Goal: Communication & Community: Answer question/provide support

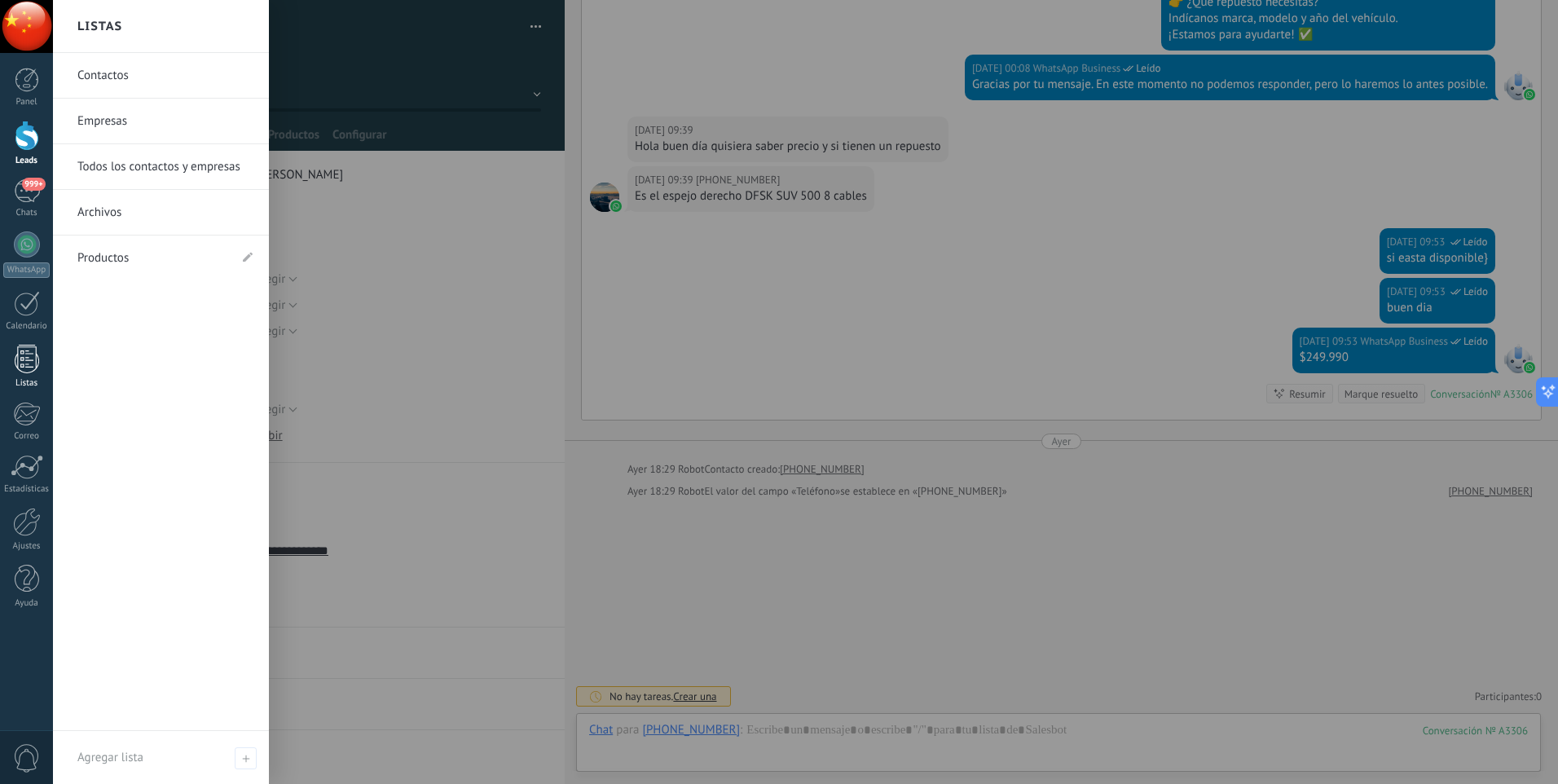
click at [22, 364] on div at bounding box center [27, 359] width 25 height 29
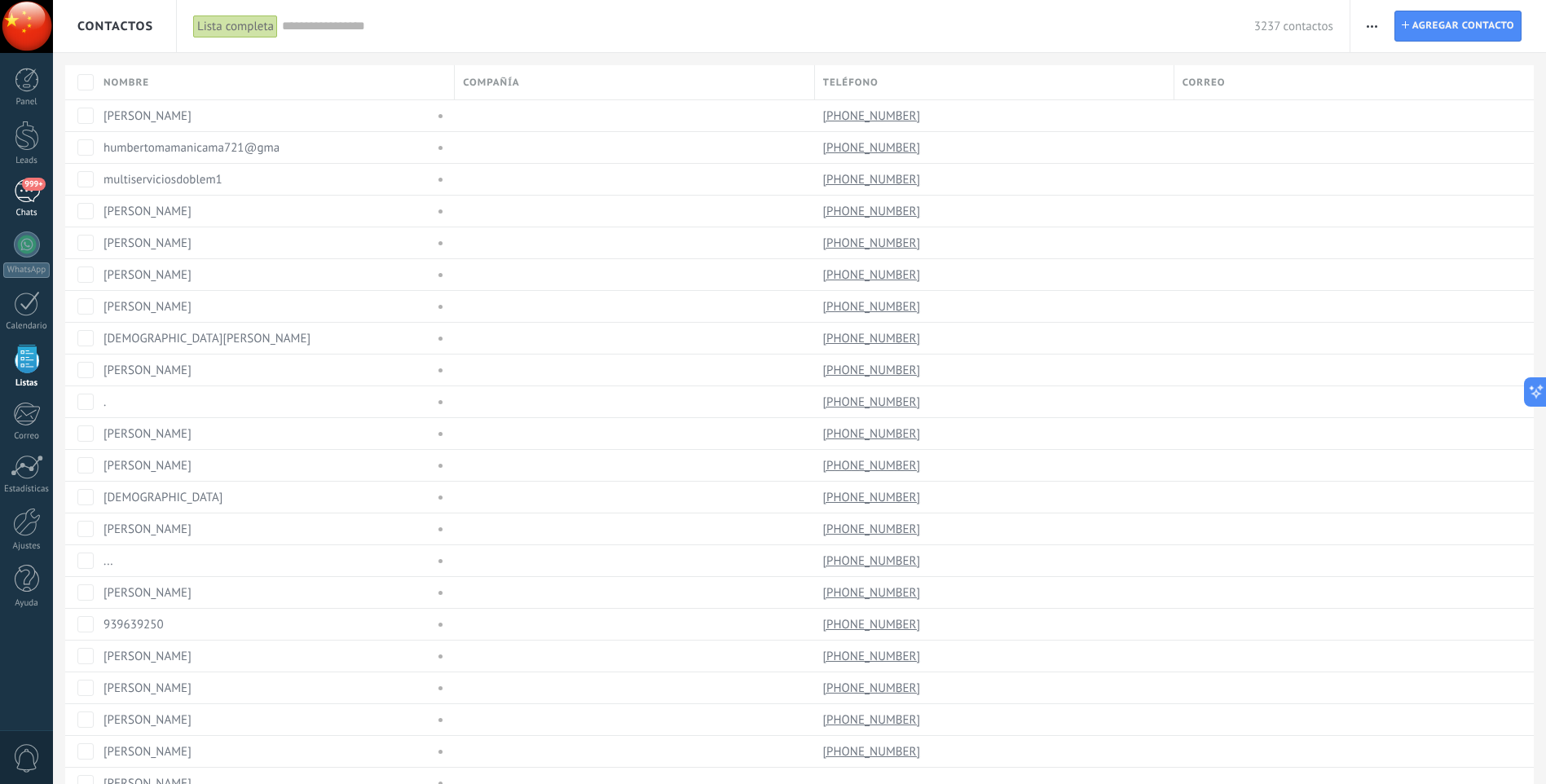
click at [34, 203] on link "999+ Chats" at bounding box center [26, 198] width 53 height 39
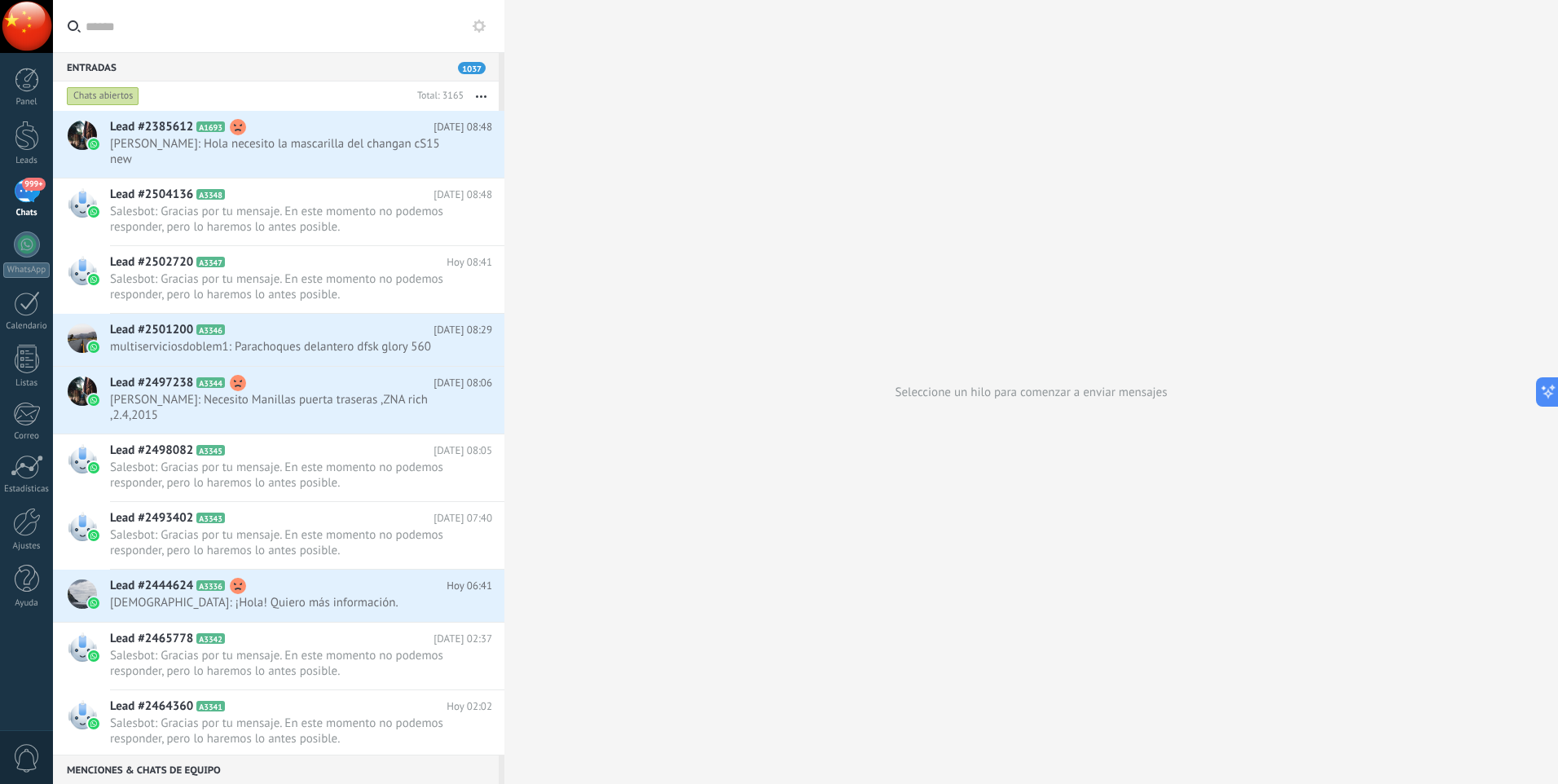
click at [198, 768] on div "Menciones & Chats de equipo 0" at bounding box center [275, 769] width 446 height 30
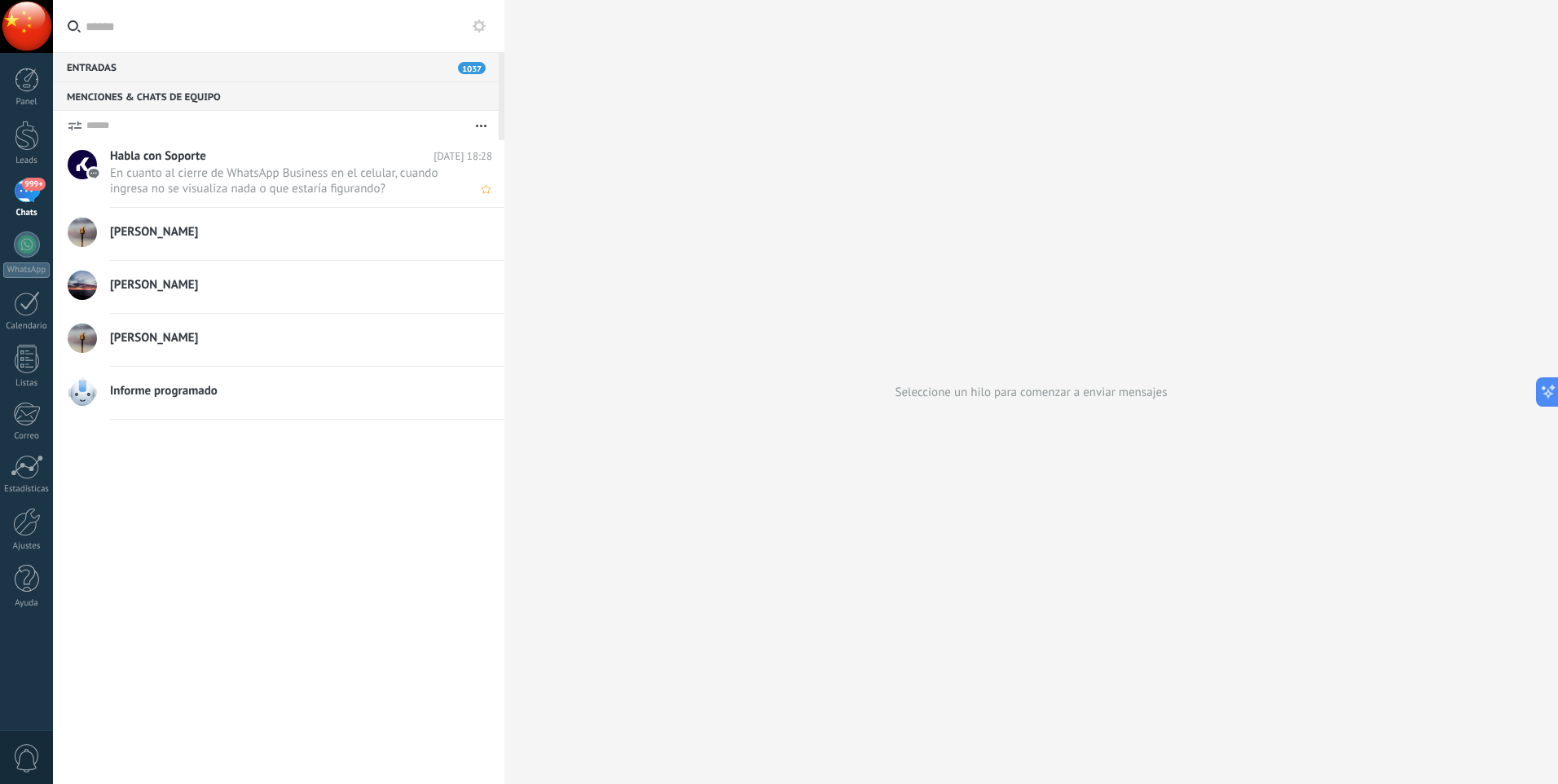
click at [198, 172] on span "En cuanto al cierre de WhatsApp Business en el celular, cuando ingresa no se vi…" at bounding box center [286, 181] width 351 height 31
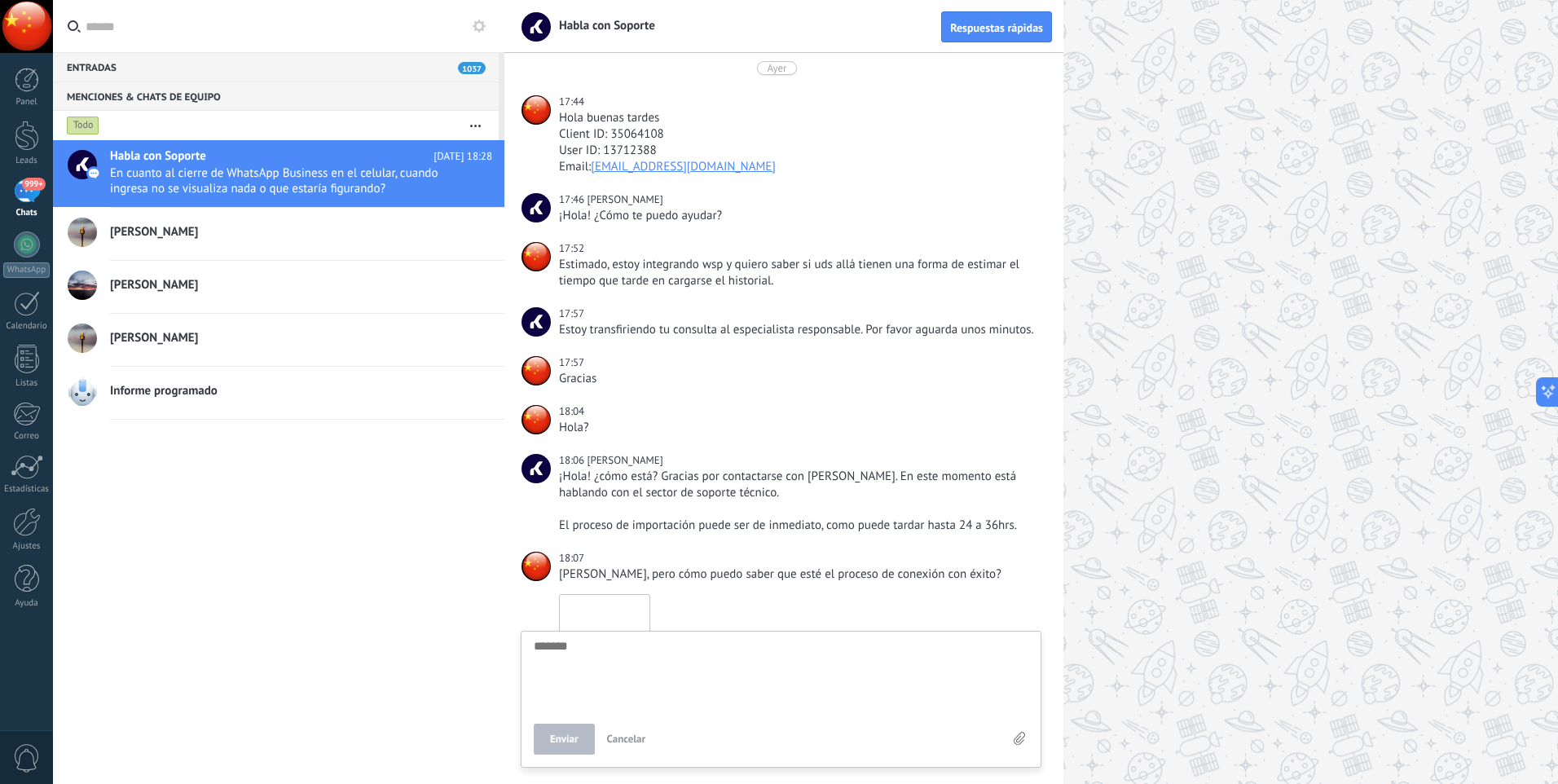
scroll to position [343, 0]
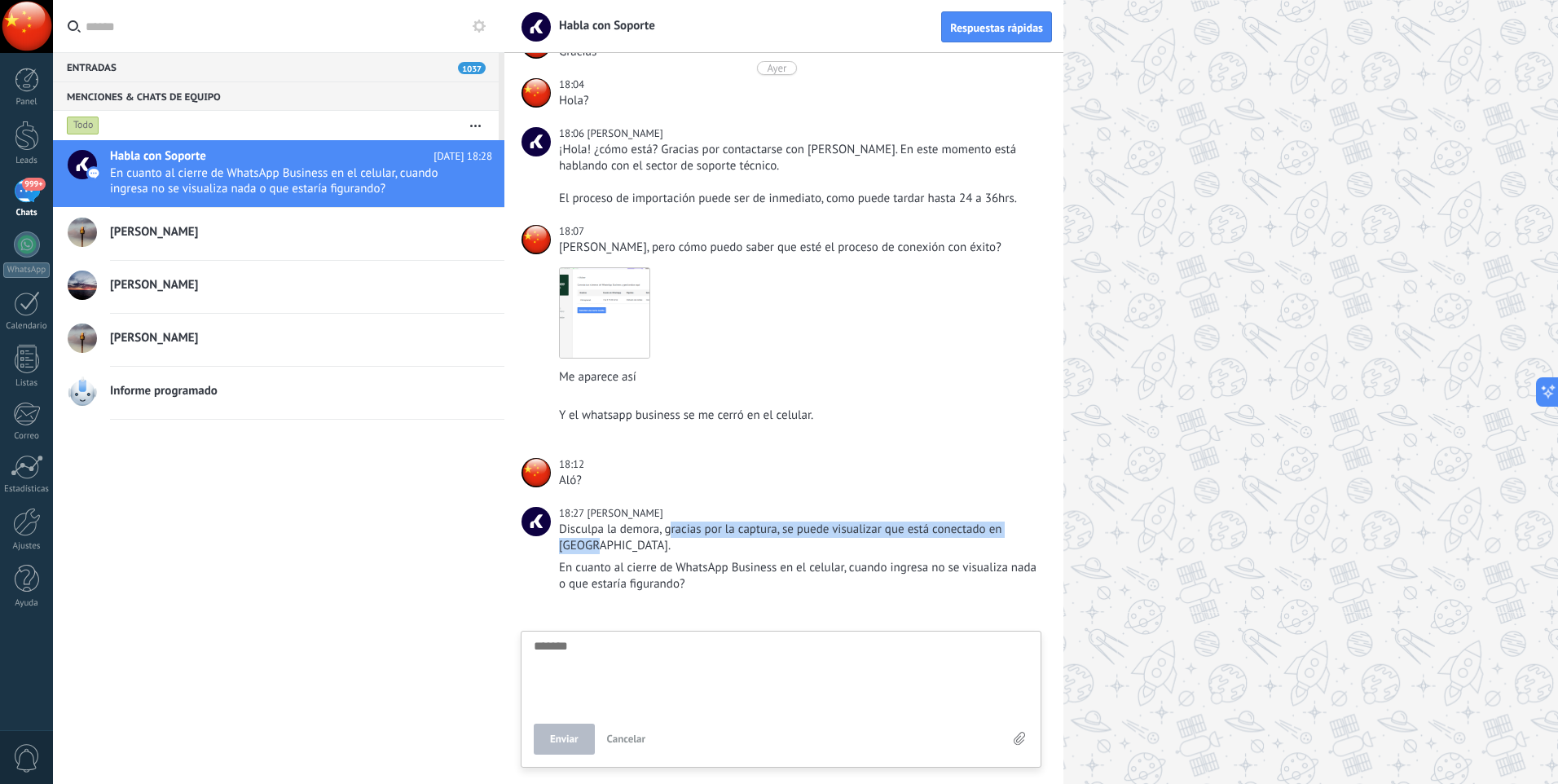
drag, startPoint x: 672, startPoint y: 526, endPoint x: 864, endPoint y: 548, distance: 193.3
click at [864, 548] on div "Disculpa la demora, gracias por la captura, se puede visualizar que está conect…" at bounding box center [799, 538] width 479 height 33
drag, startPoint x: 864, startPoint y: 548, endPoint x: 671, endPoint y: 564, distance: 193.7
click at [671, 564] on div "En cuanto al cierre de WhatsApp Business en el celular, cuando ingresa no se vi…" at bounding box center [799, 576] width 479 height 33
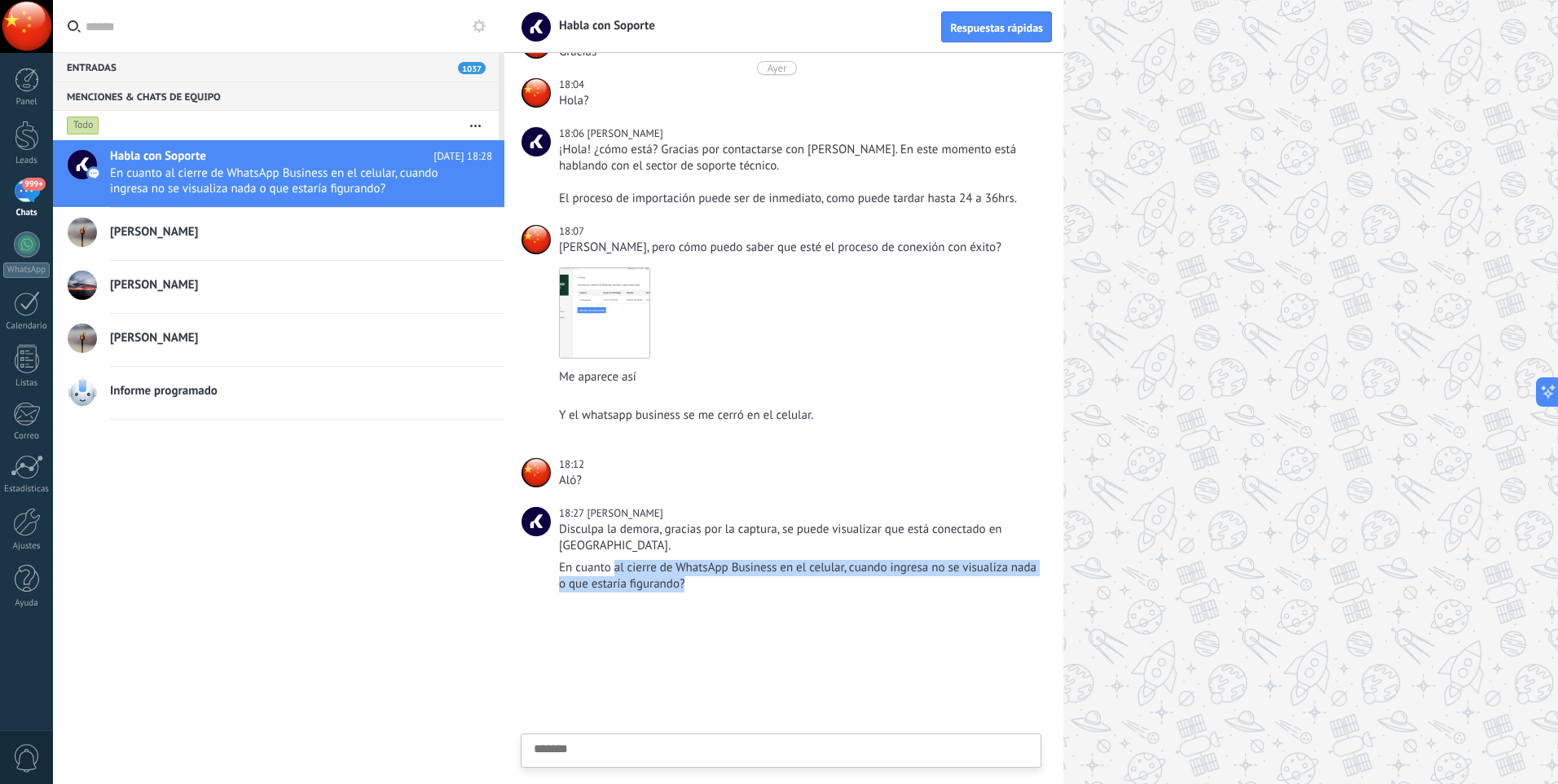
drag, startPoint x: 613, startPoint y: 565, endPoint x: 844, endPoint y: 584, distance: 231.8
click at [844, 584] on div "En cuanto al cierre de WhatsApp Business en el celular, cuando ingresa no se vi…" at bounding box center [799, 576] width 479 height 33
drag, startPoint x: 844, startPoint y: 584, endPoint x: 807, endPoint y: 594, distance: 38.3
click at [807, 594] on div "En cuanto al cierre de WhatsApp Business en el celular, cuando ingresa no se vi…" at bounding box center [799, 584] width 479 height 48
drag, startPoint x: 648, startPoint y: 575, endPoint x: 773, endPoint y: 585, distance: 125.4
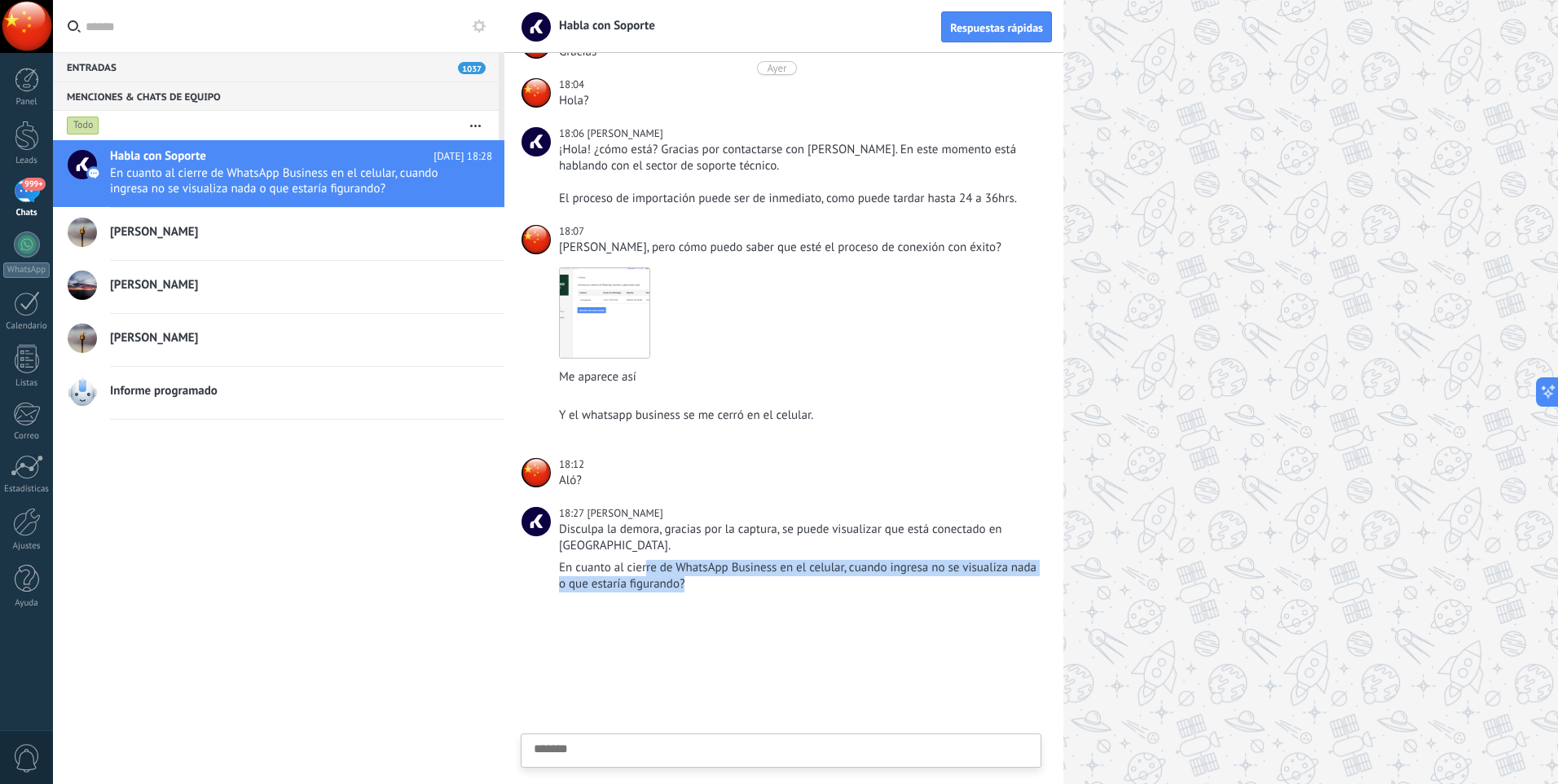
click at [763, 582] on div "En cuanto al cierre de WhatsApp Business en el celular, cuando ingresa no se vi…" at bounding box center [799, 576] width 479 height 33
drag, startPoint x: 773, startPoint y: 585, endPoint x: 732, endPoint y: 608, distance: 47.0
click at [732, 608] on div at bounding box center [783, 696] width 559 height 176
click at [588, 751] on textarea at bounding box center [781, 775] width 495 height 67
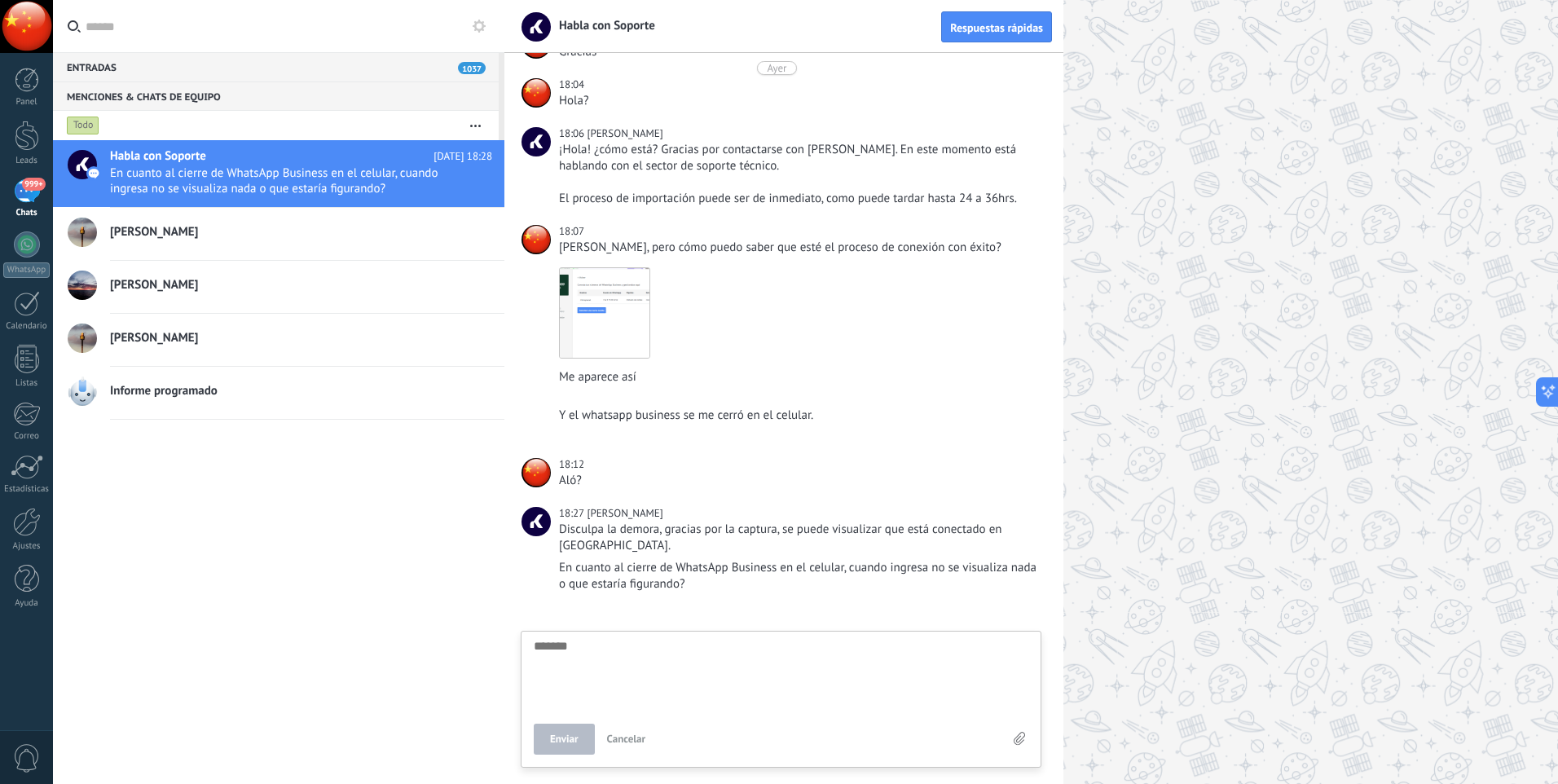
scroll to position [15, 0]
click at [633, 662] on textarea at bounding box center [781, 673] width 495 height 67
click at [772, 567] on div "En cuanto al cierre de WhatsApp Business en el celular, cuando ingresa no se vi…" at bounding box center [799, 576] width 479 height 33
click at [610, 591] on div "En cuanto al cierre de WhatsApp Business en el celular, cuando ingresa no se vi…" at bounding box center [799, 576] width 479 height 33
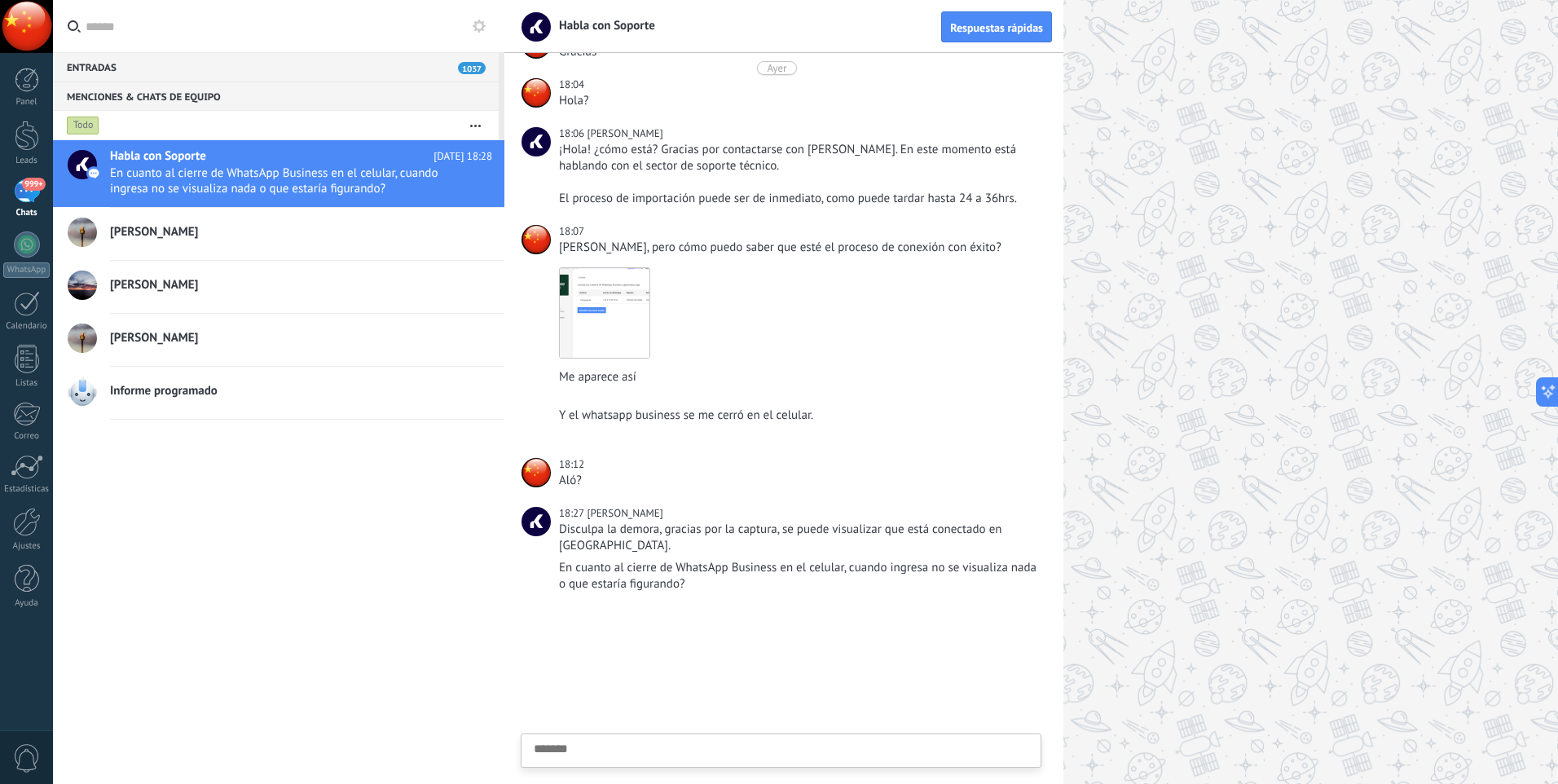
click at [606, 742] on textarea at bounding box center [781, 775] width 495 height 67
click at [748, 568] on div "En cuanto al cierre de WhatsApp Business en el celular, cuando ingresa no se vi…" at bounding box center [799, 576] width 479 height 33
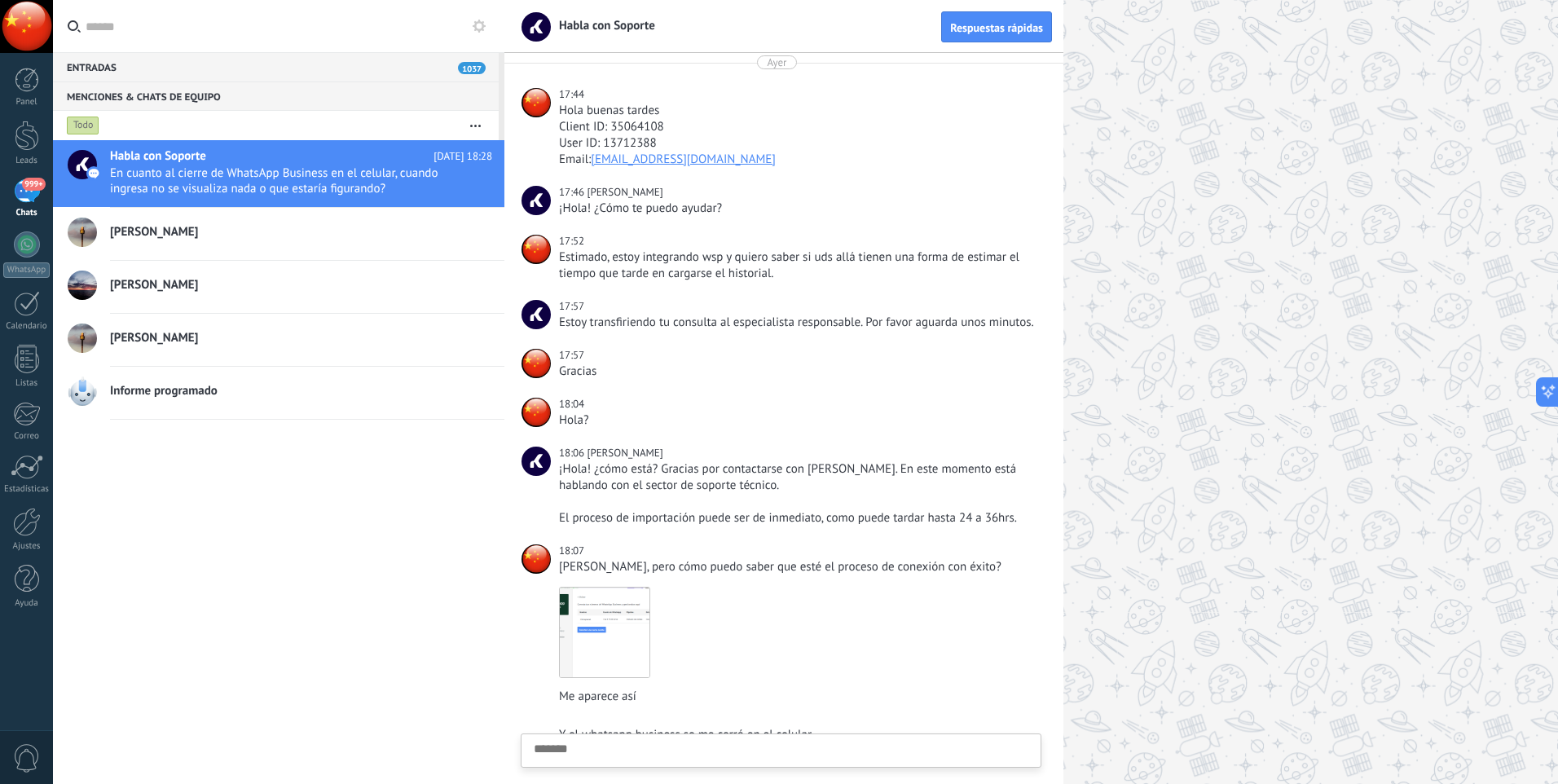
scroll to position [0, 0]
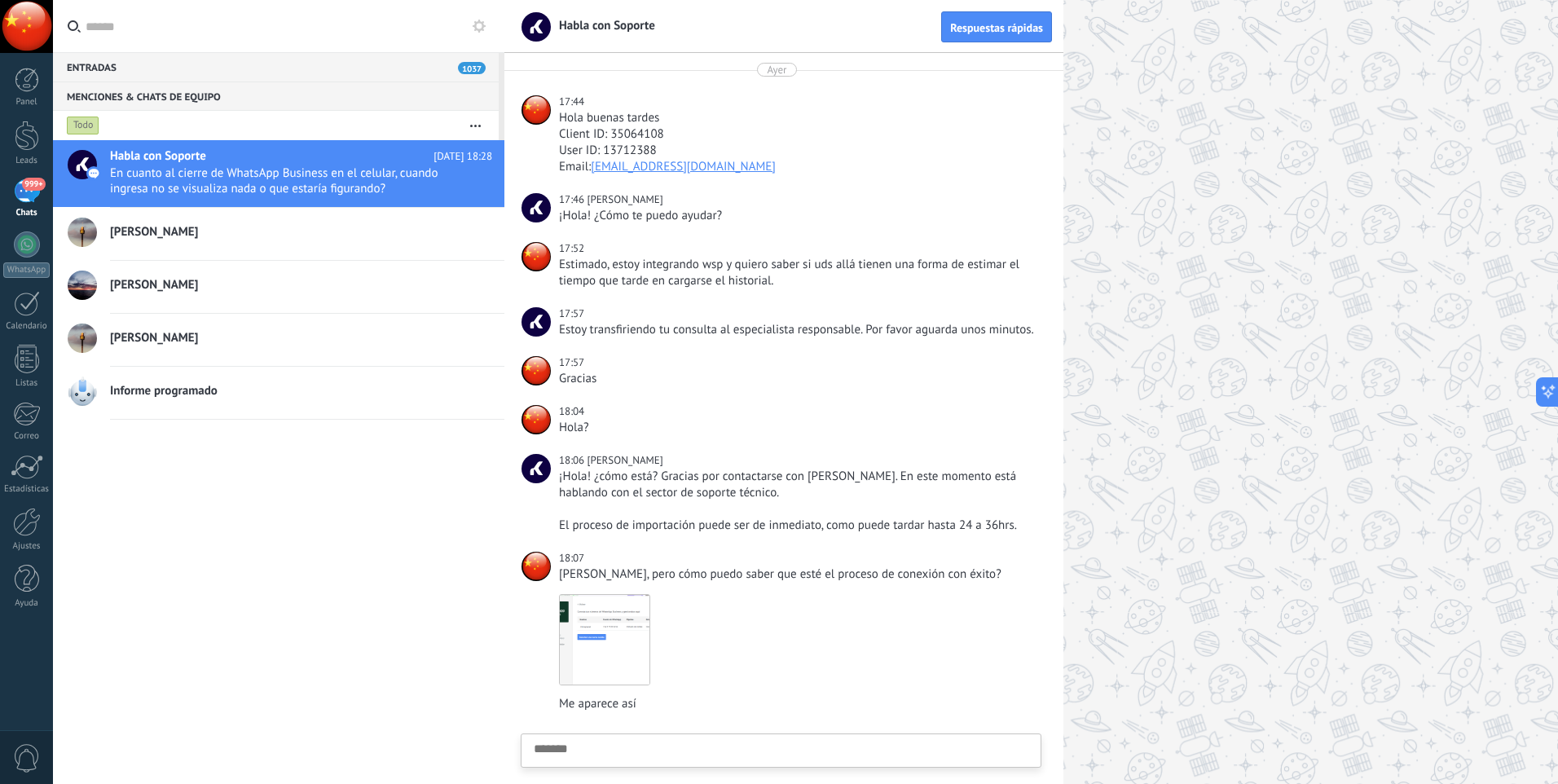
click at [475, 121] on button "button" at bounding box center [476, 126] width 35 height 30
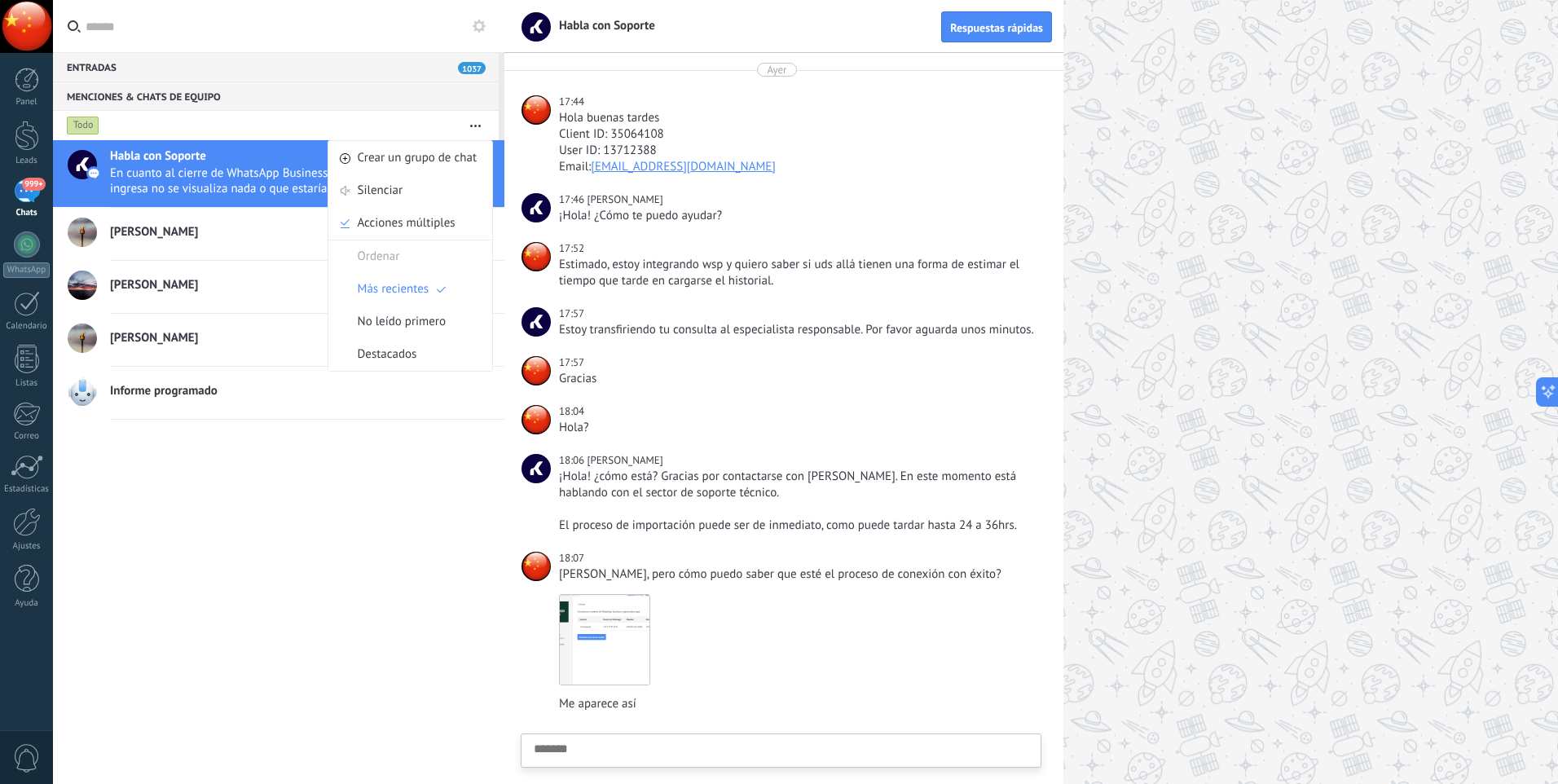
click at [742, 260] on div "Estimado, estoy integrando wsp y quiero saber si uds allá tienen una forma de e…" at bounding box center [799, 273] width 479 height 33
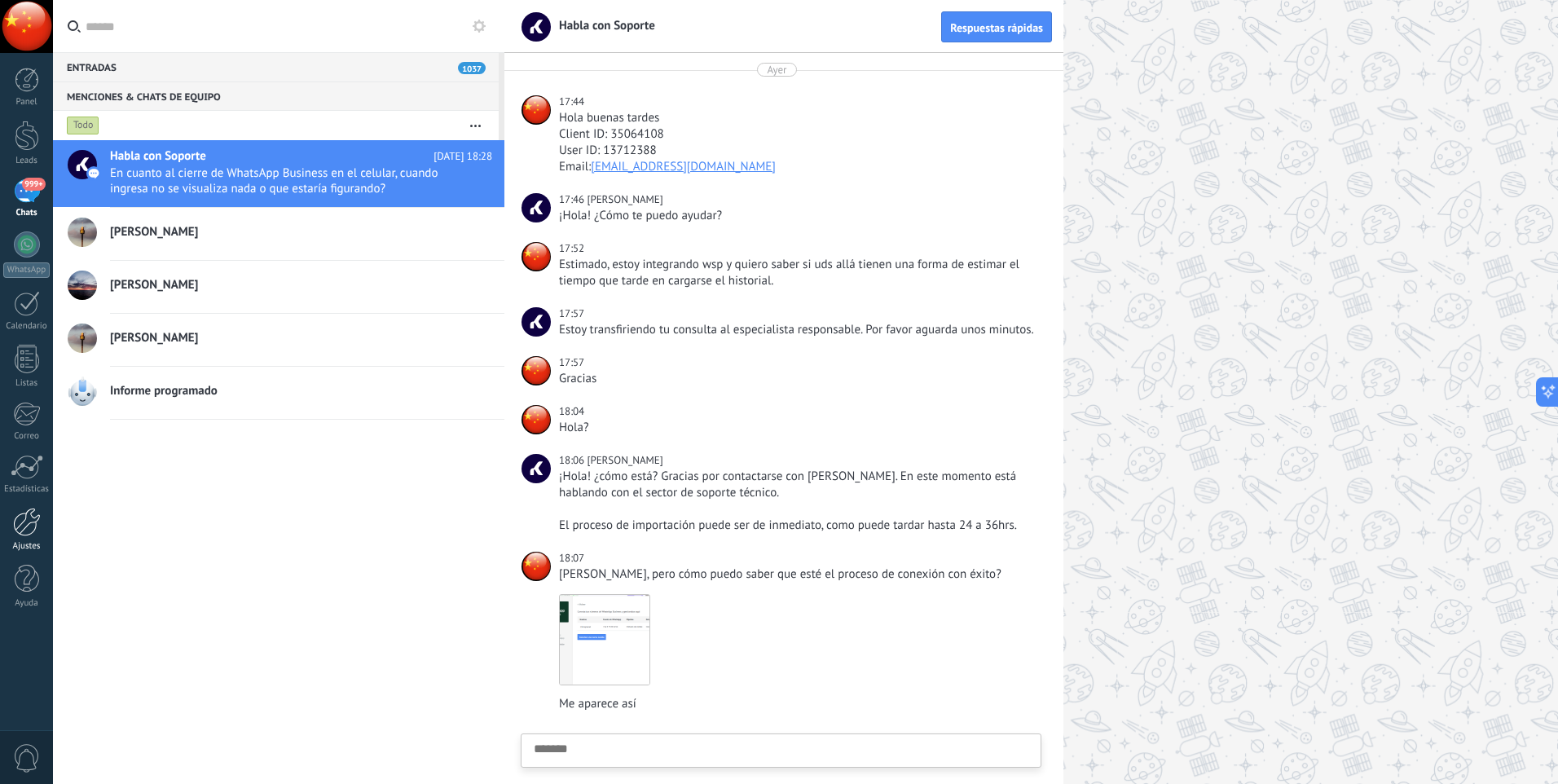
click at [28, 519] on div at bounding box center [27, 522] width 28 height 29
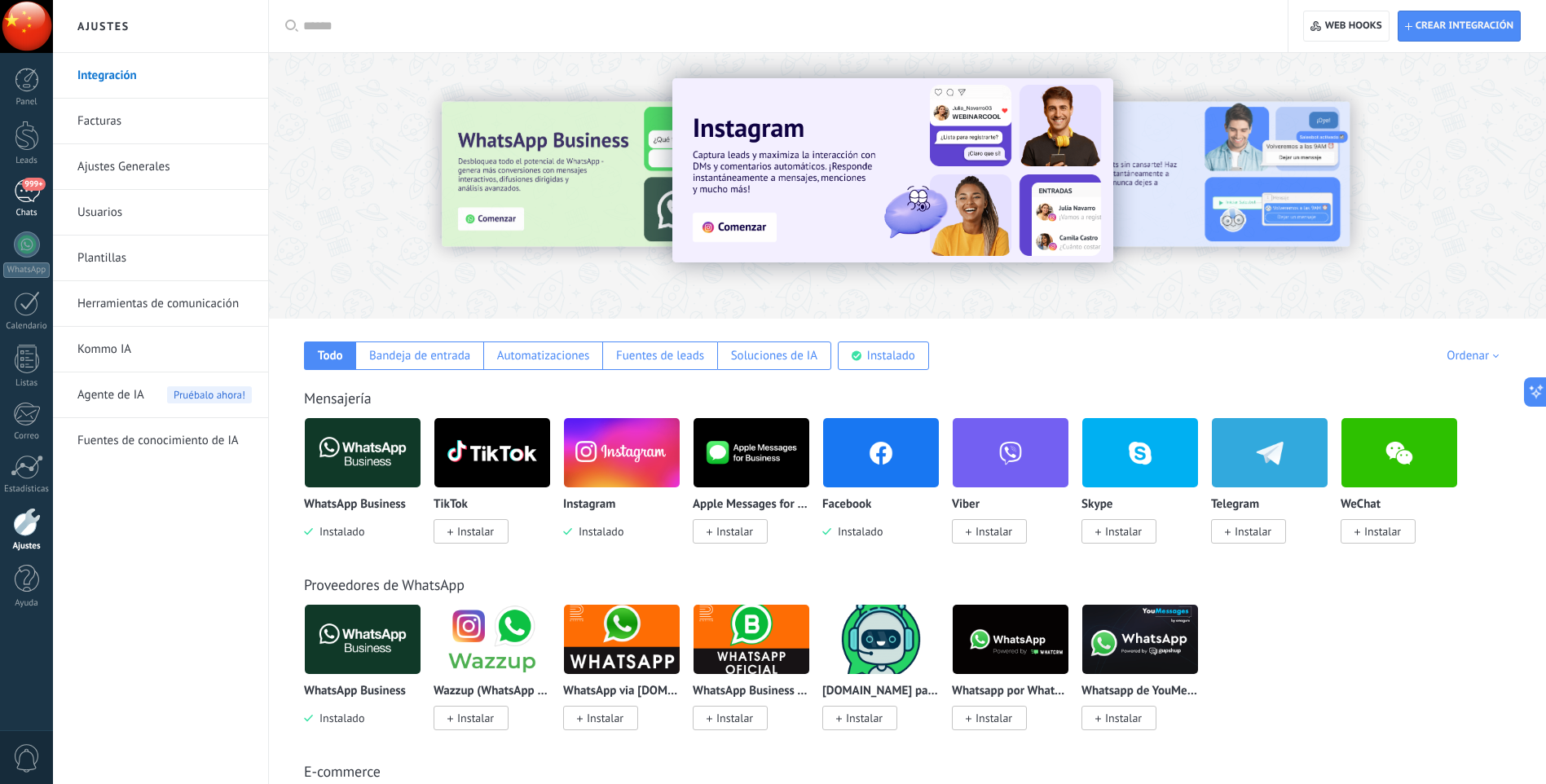
click at [19, 204] on link "999+ Chats" at bounding box center [26, 198] width 53 height 39
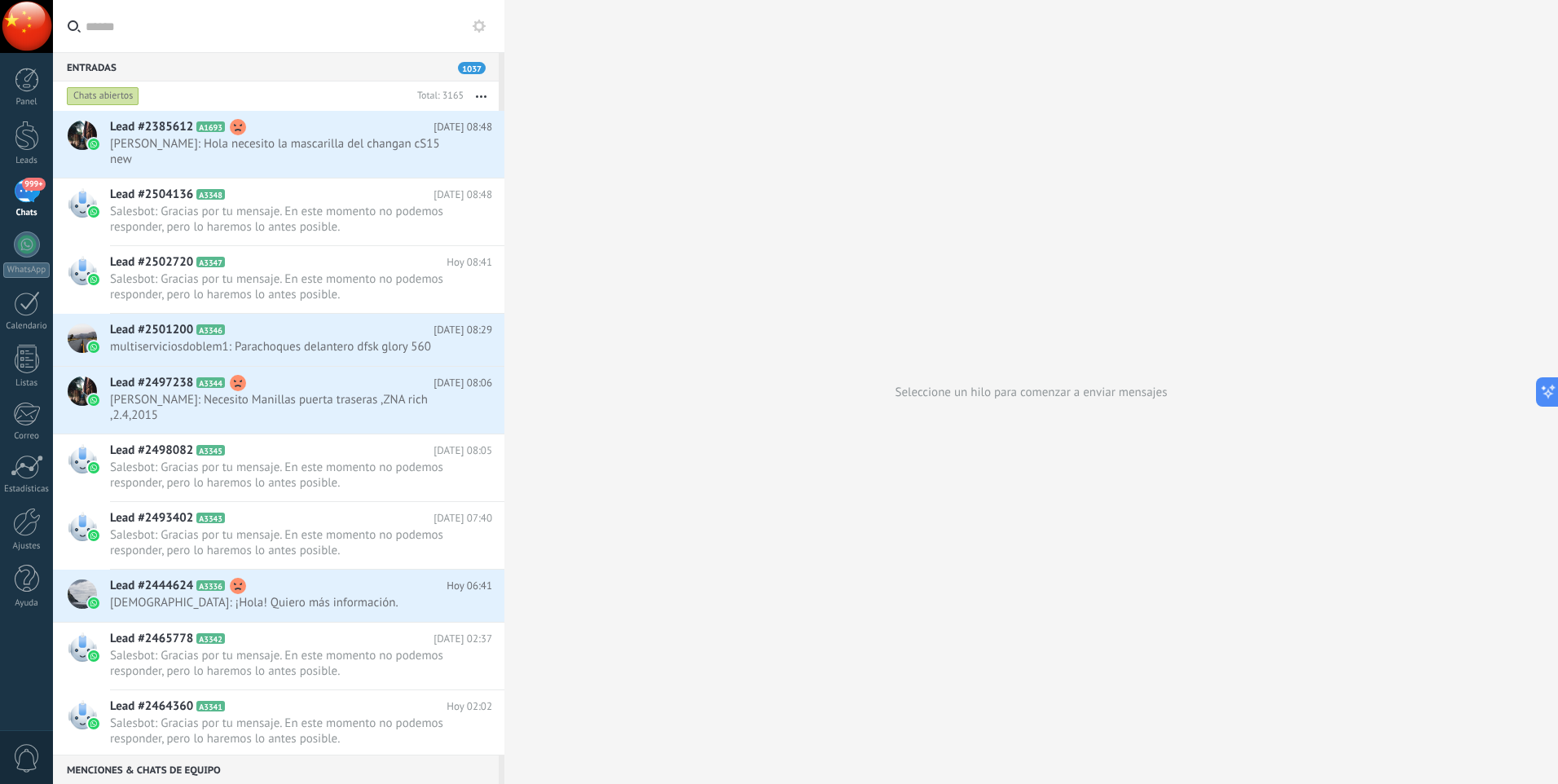
click at [193, 765] on div "Menciones & Chats de equipo 0" at bounding box center [275, 769] width 446 height 30
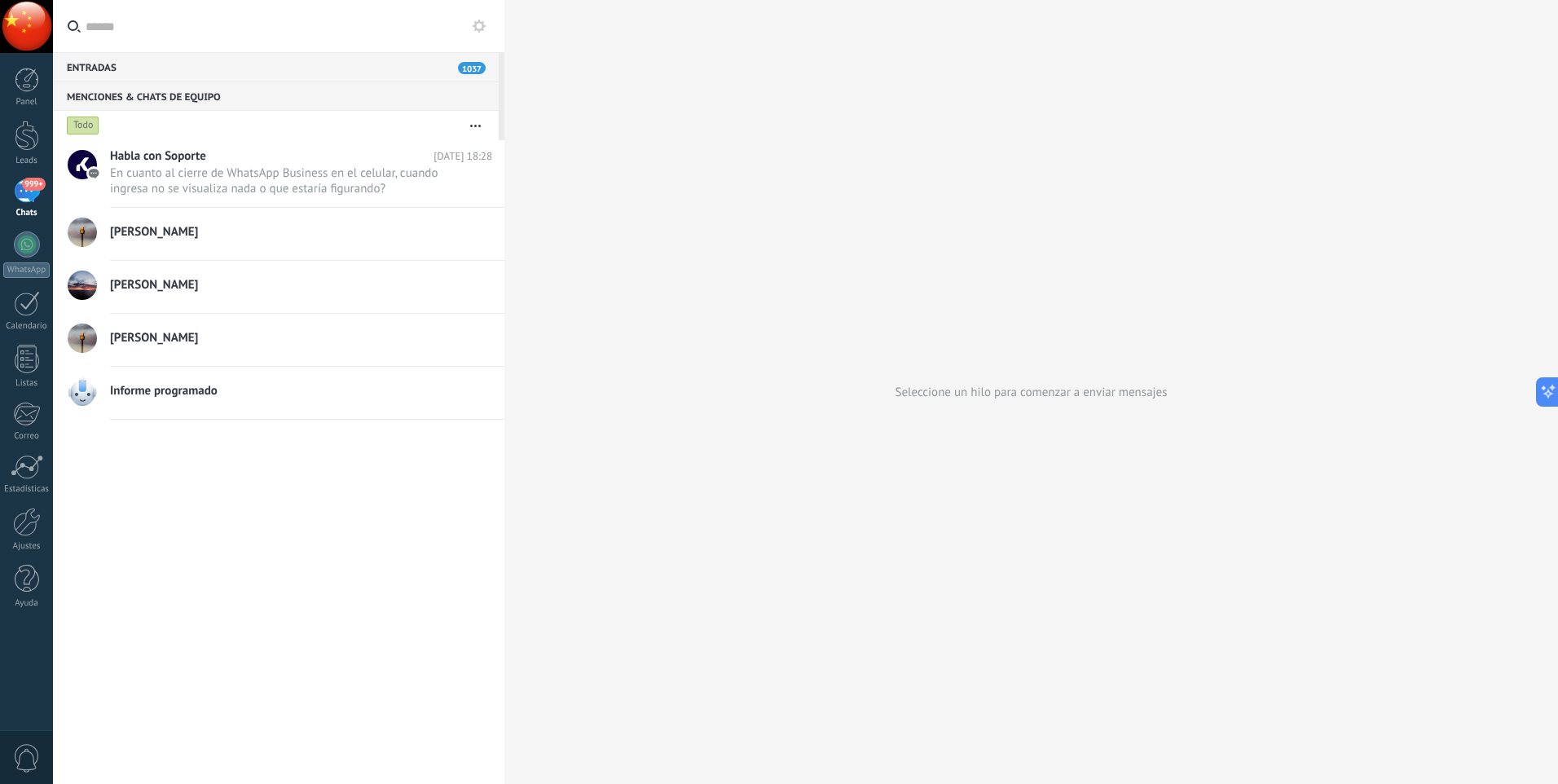
click at [479, 127] on use "button" at bounding box center [475, 126] width 11 height 3
click at [263, 166] on span "En cuanto al cierre de WhatsApp Business en el celular, cuando ingresa no se vi…" at bounding box center [286, 181] width 351 height 31
type textarea "*******"
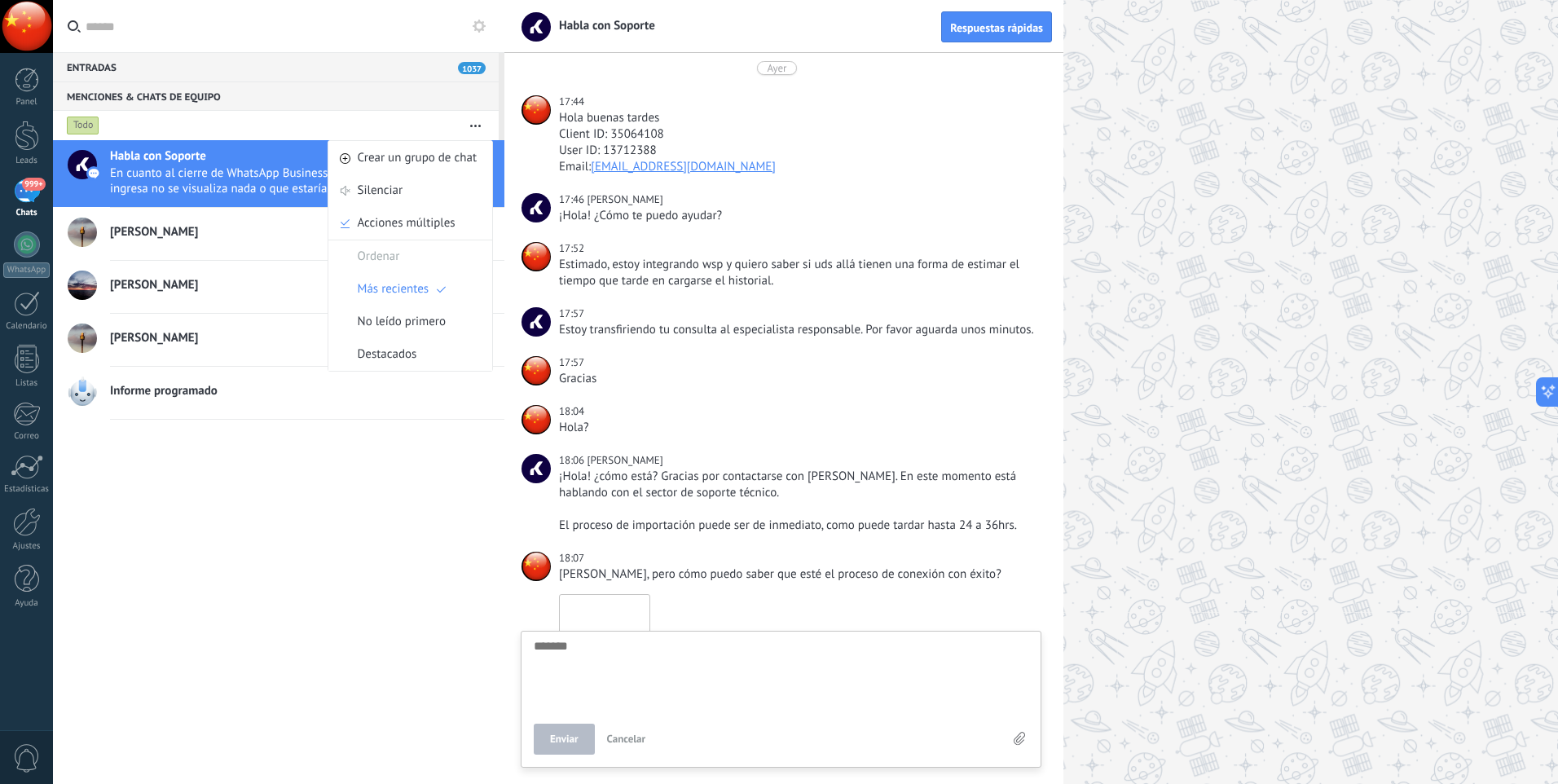
scroll to position [343, 0]
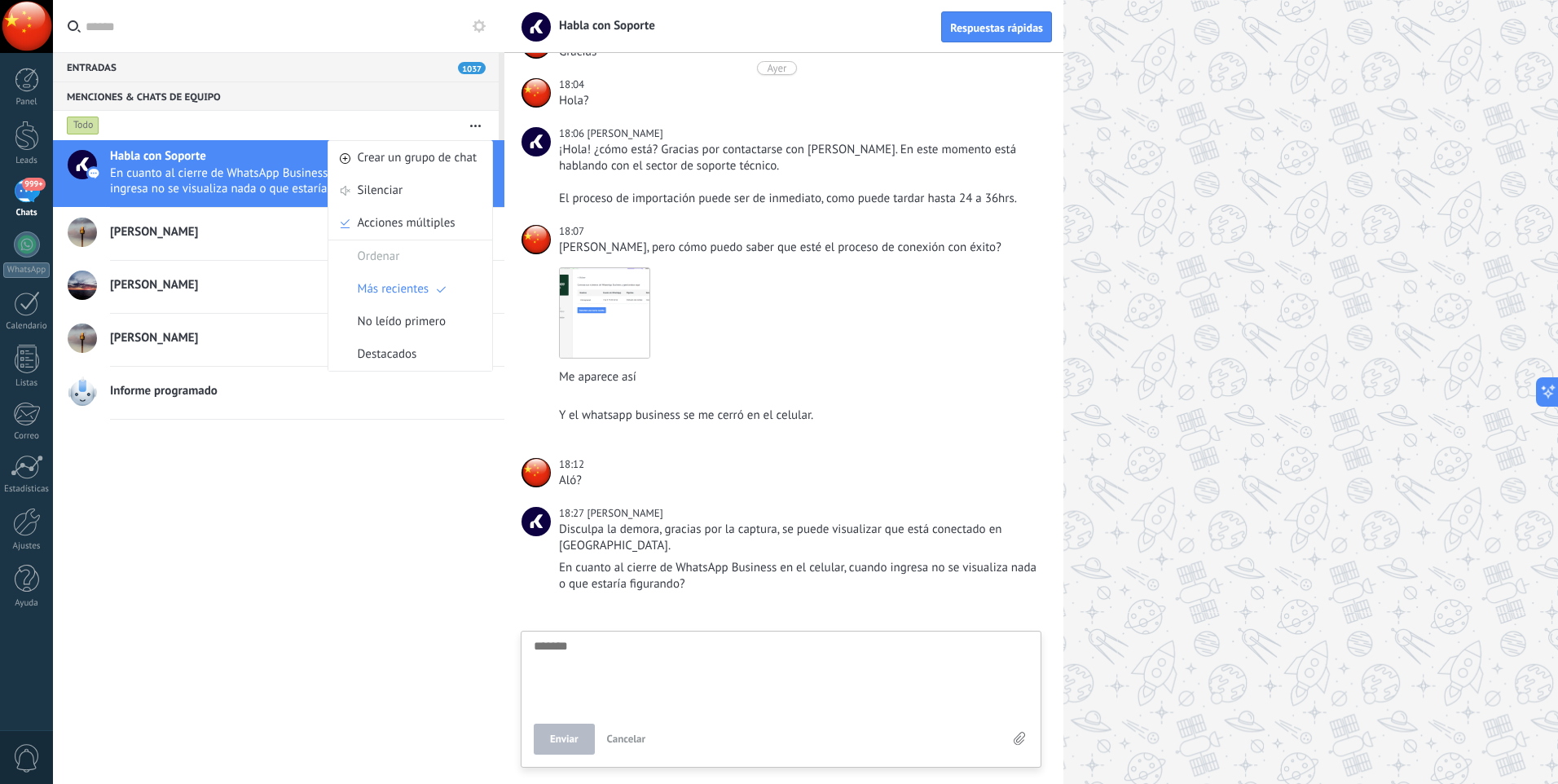
click at [386, 618] on div "Habla con Soporte [DATE] 18:28 En cuanto al cierre de WhatsApp Business en el c…" at bounding box center [278, 462] width 452 height 644
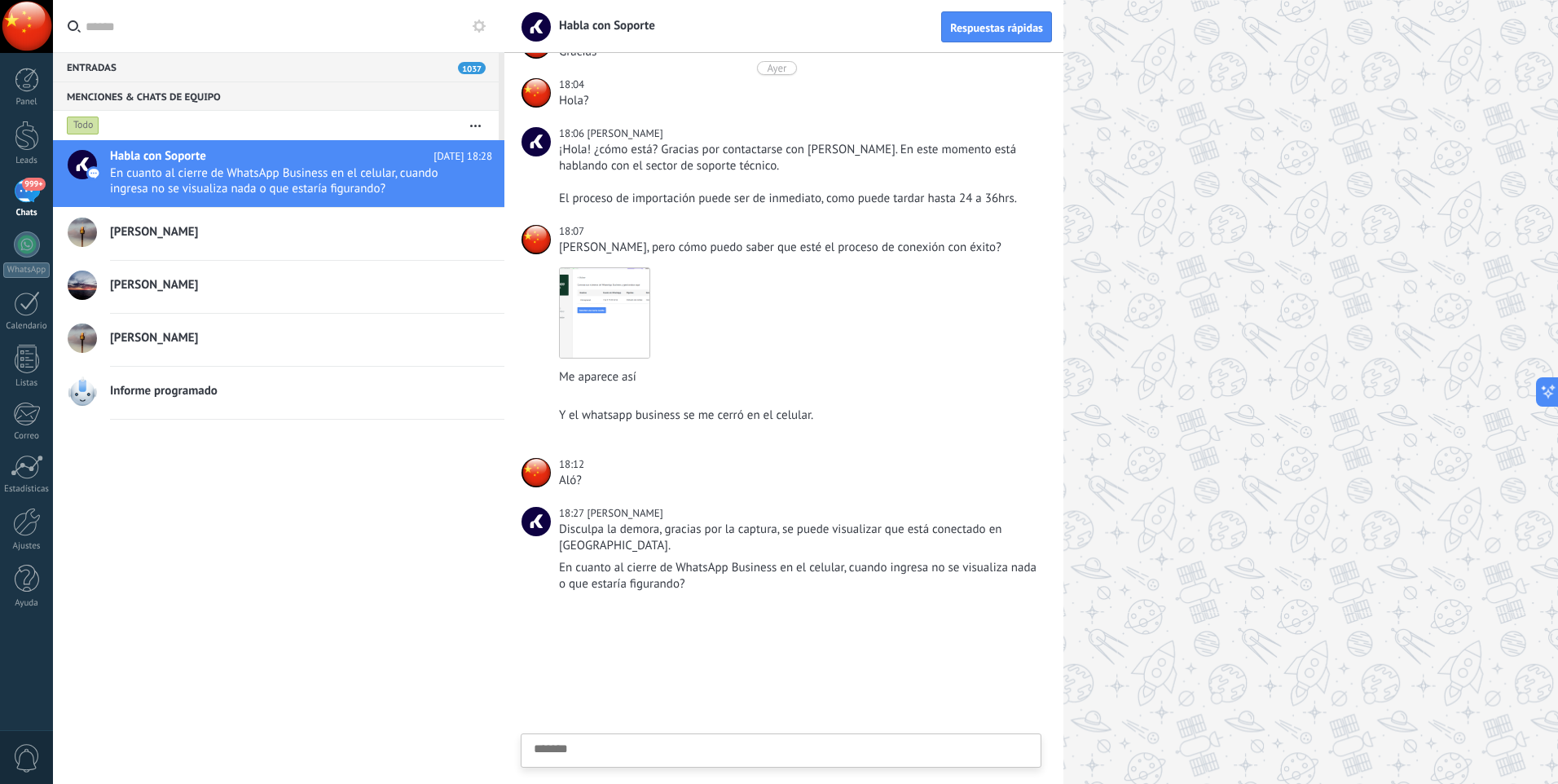
click at [720, 519] on div "18:27 [PERSON_NAME]" at bounding box center [799, 513] width 479 height 16
click at [639, 551] on div "Disculpa la demora, gracias por la captura, se puede visualizar que está conect…" at bounding box center [799, 538] width 479 height 33
click at [36, 88] on div at bounding box center [27, 81] width 25 height 25
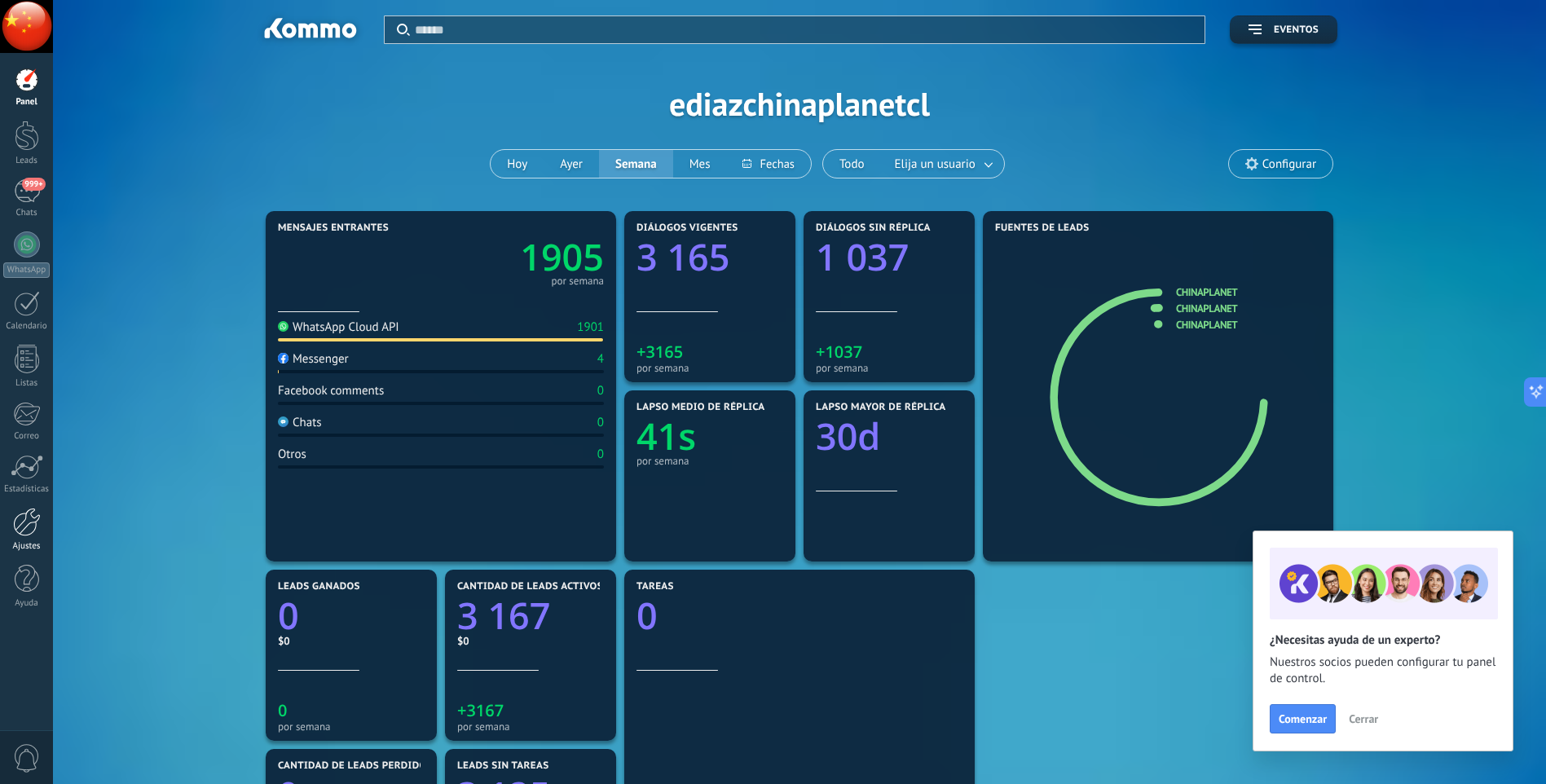
click at [25, 527] on div at bounding box center [27, 522] width 28 height 29
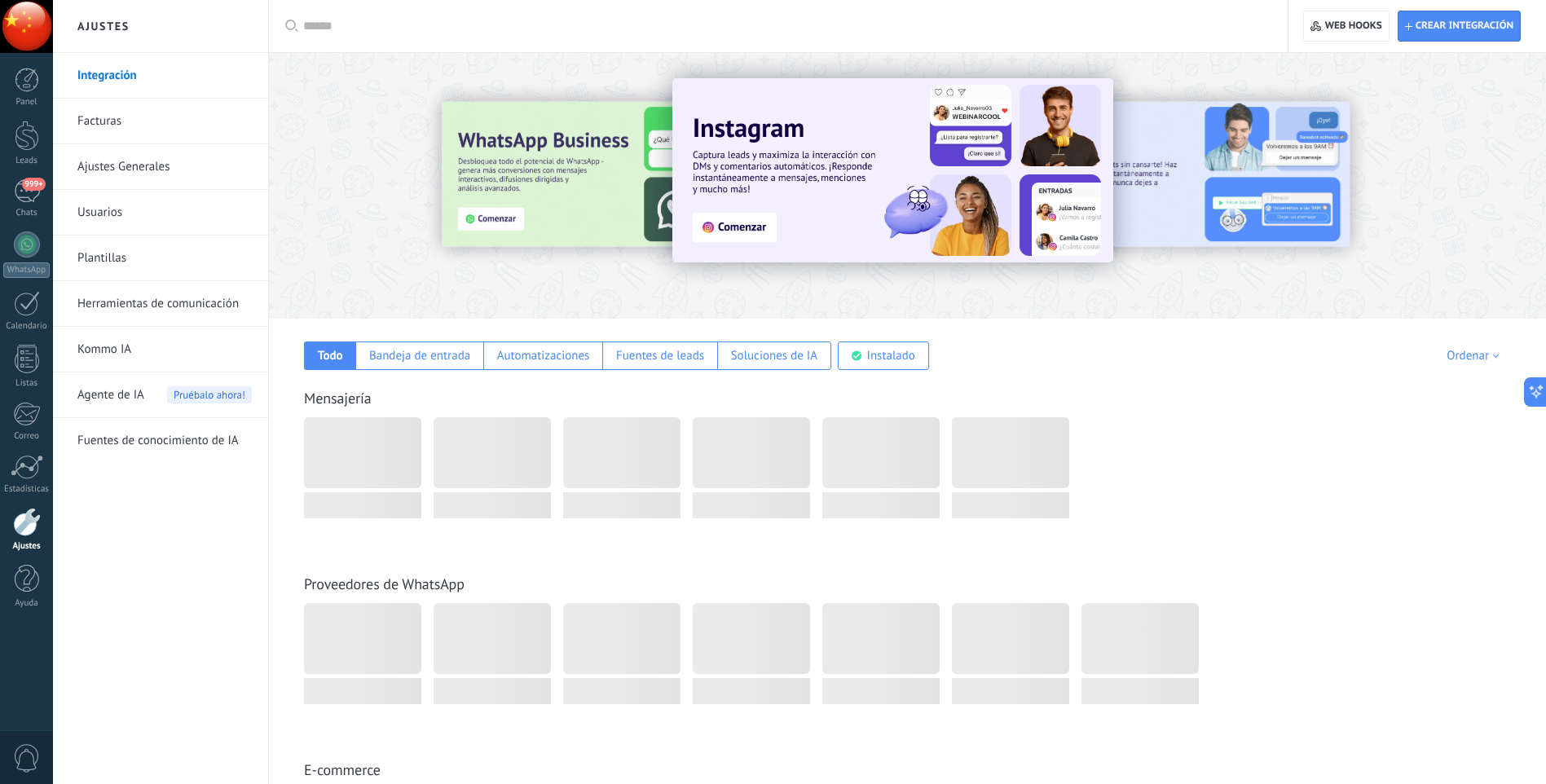
click at [144, 307] on link "Herramientas de comunicación" at bounding box center [165, 304] width 174 height 46
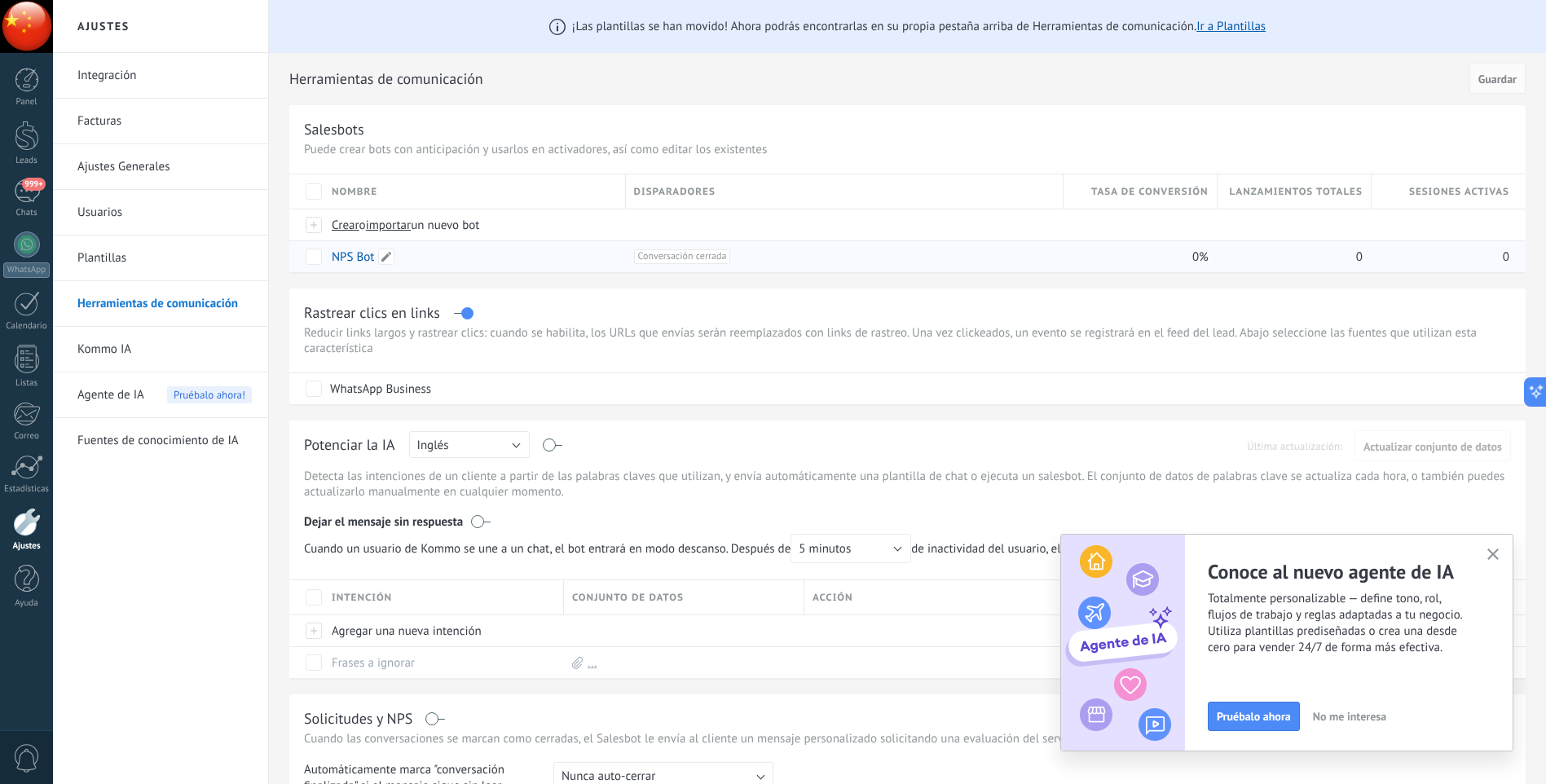
click at [356, 261] on link "NPS Bot" at bounding box center [353, 257] width 42 height 15
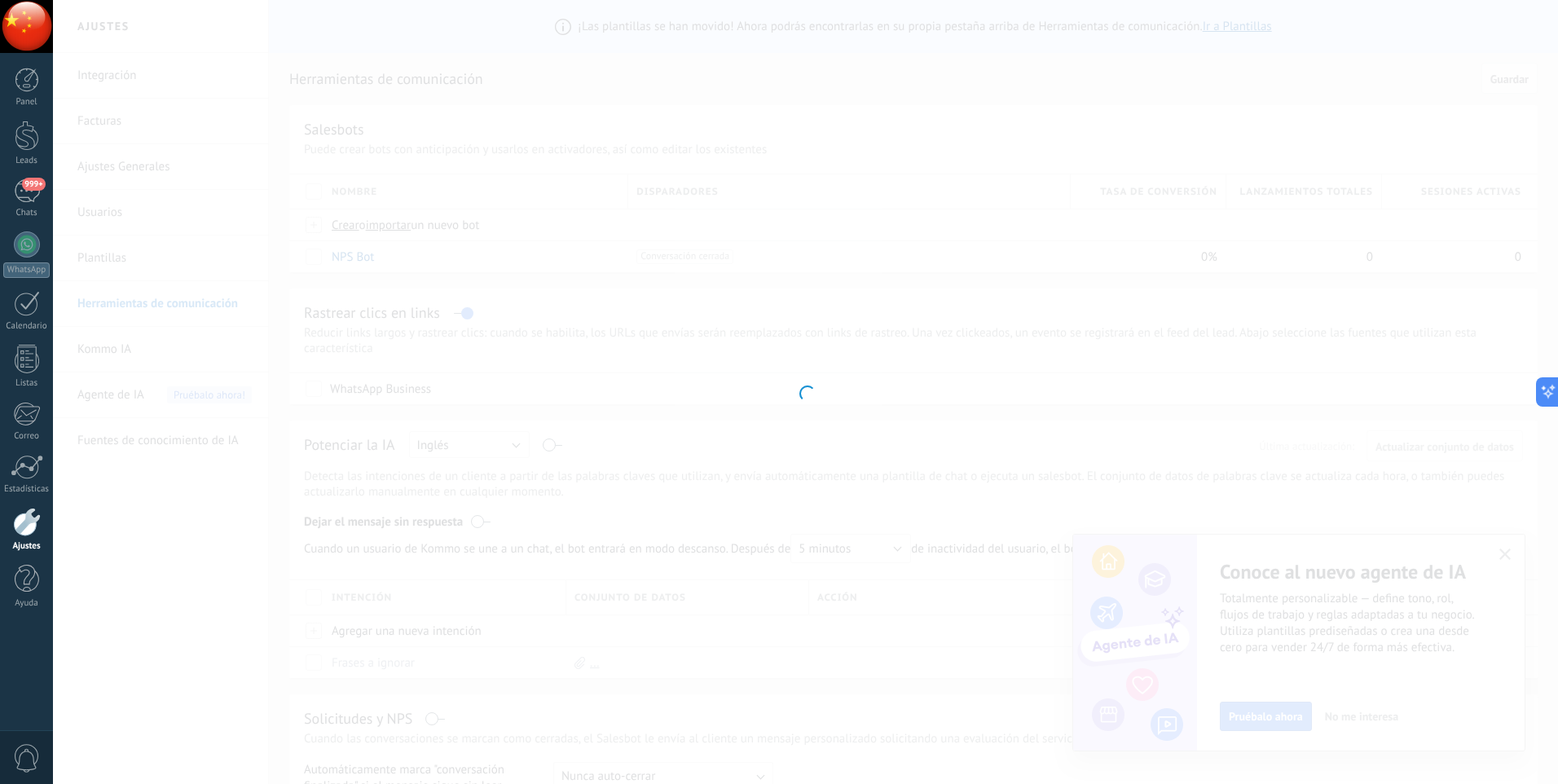
type input "*******"
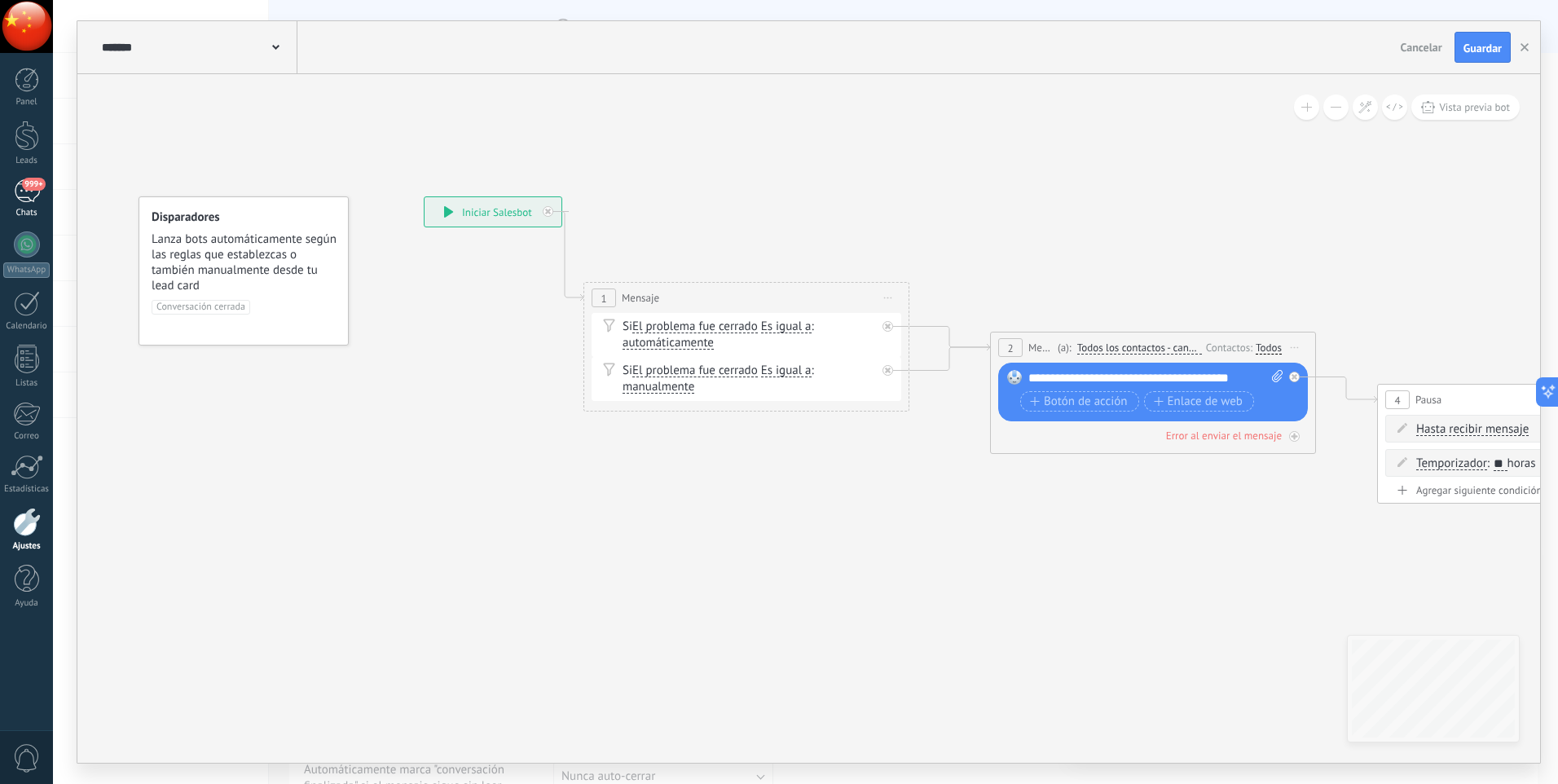
click at [28, 199] on div "999+" at bounding box center [26, 191] width 26 height 24
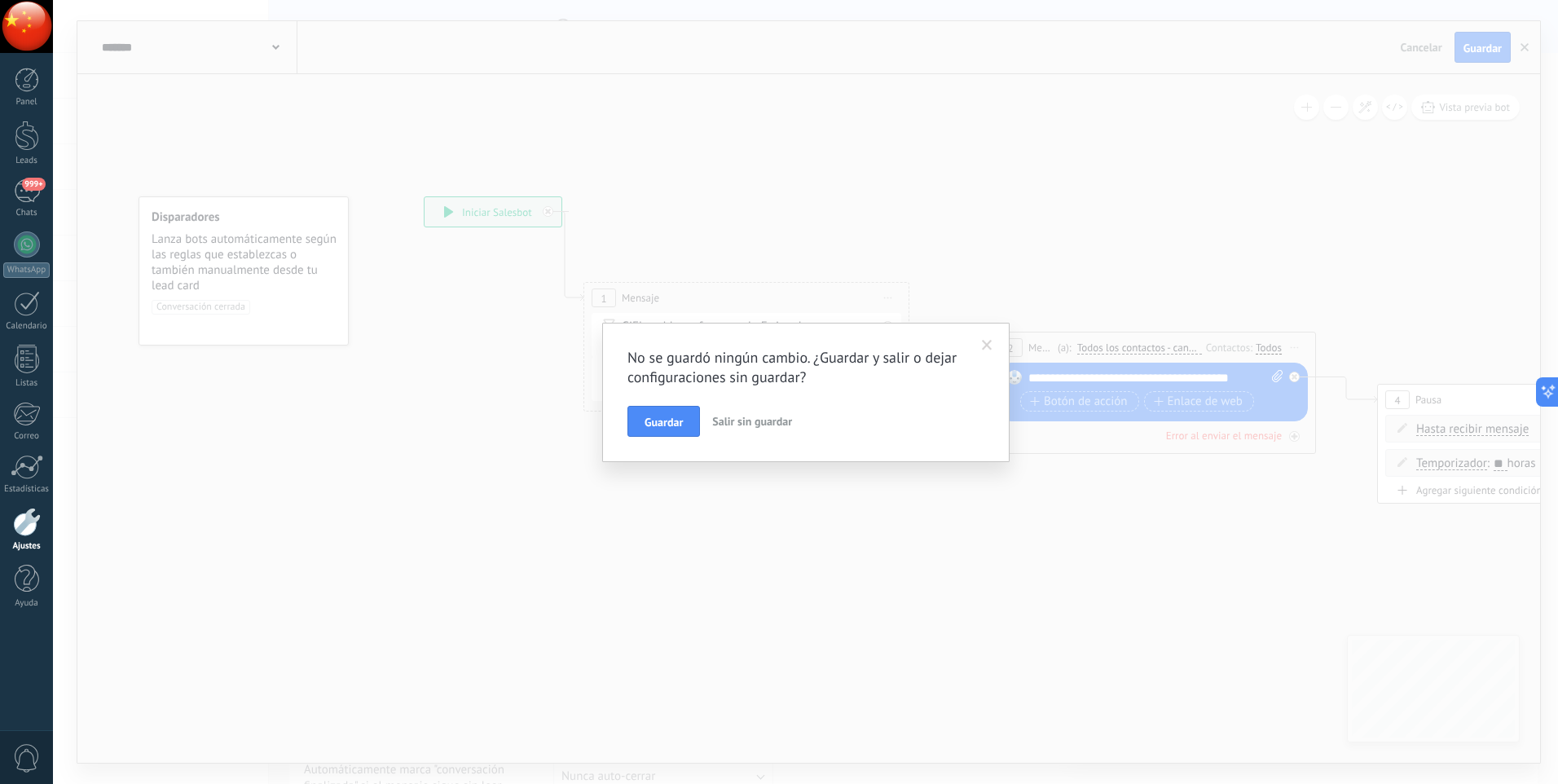
click at [988, 349] on span at bounding box center [987, 345] width 11 height 12
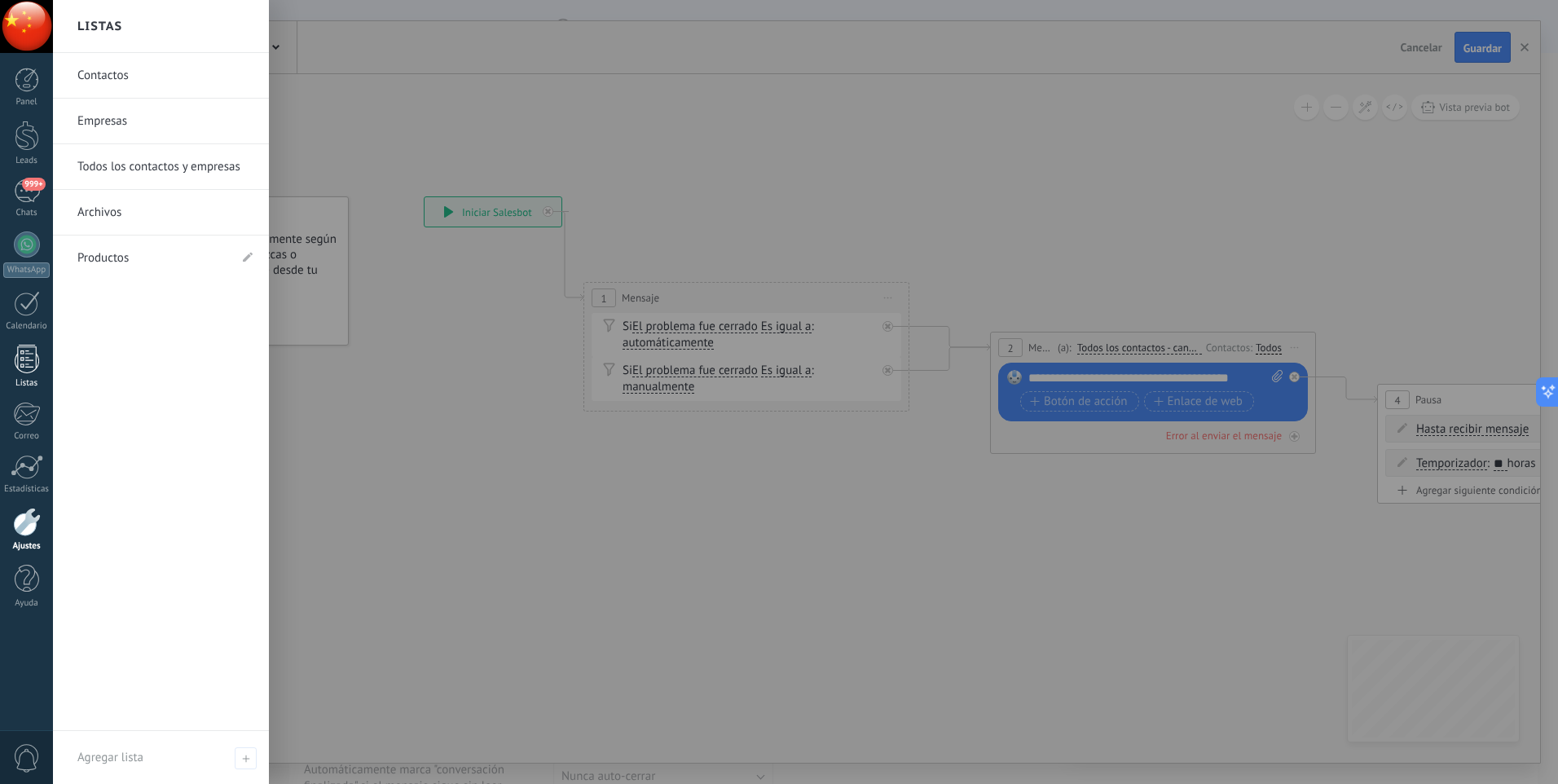
click at [32, 370] on div at bounding box center [27, 359] width 25 height 29
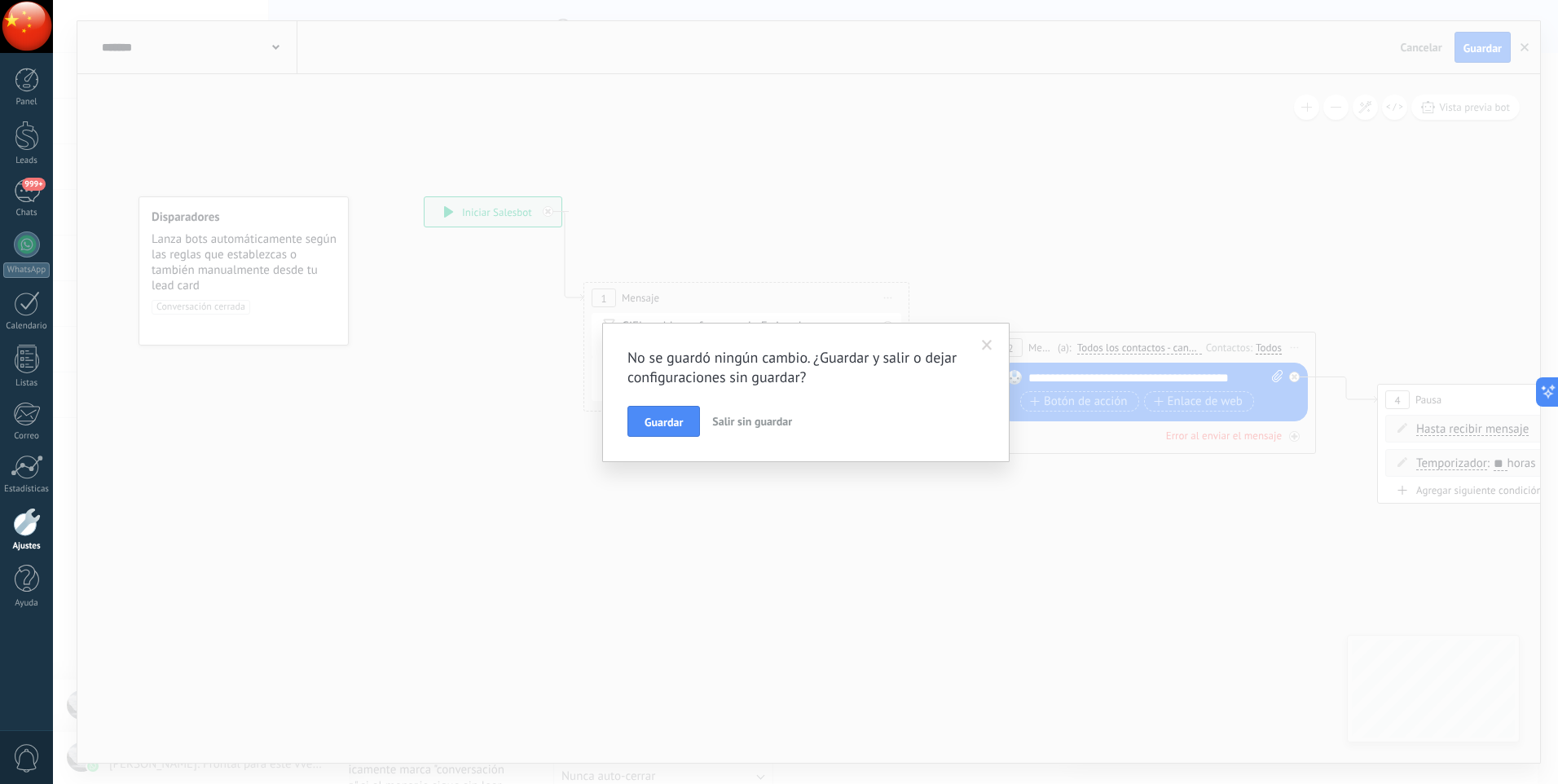
click at [766, 428] on button "Salir sin guardar" at bounding box center [752, 421] width 93 height 31
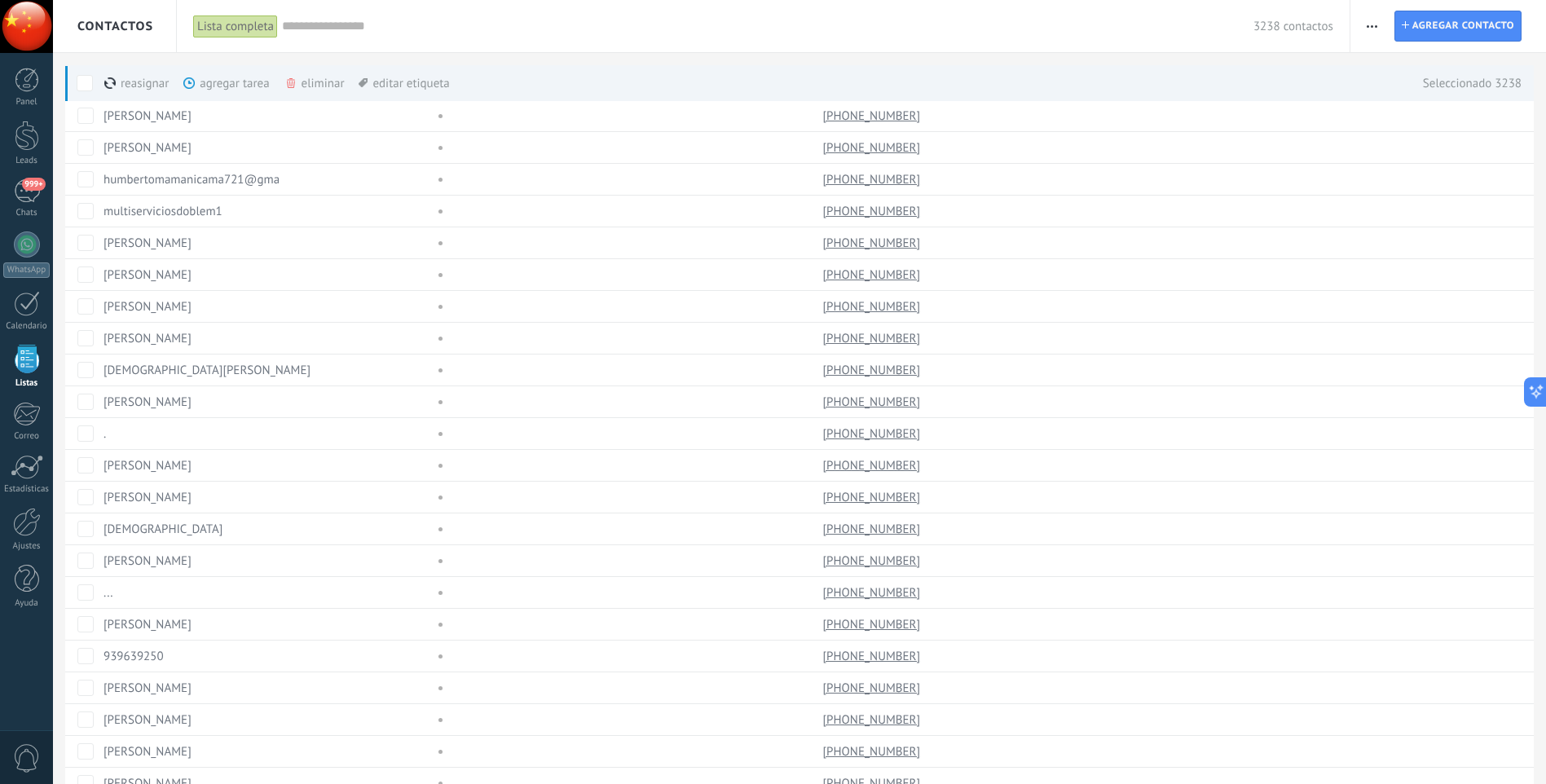
click at [87, 78] on span at bounding box center [84, 82] width 16 height 16
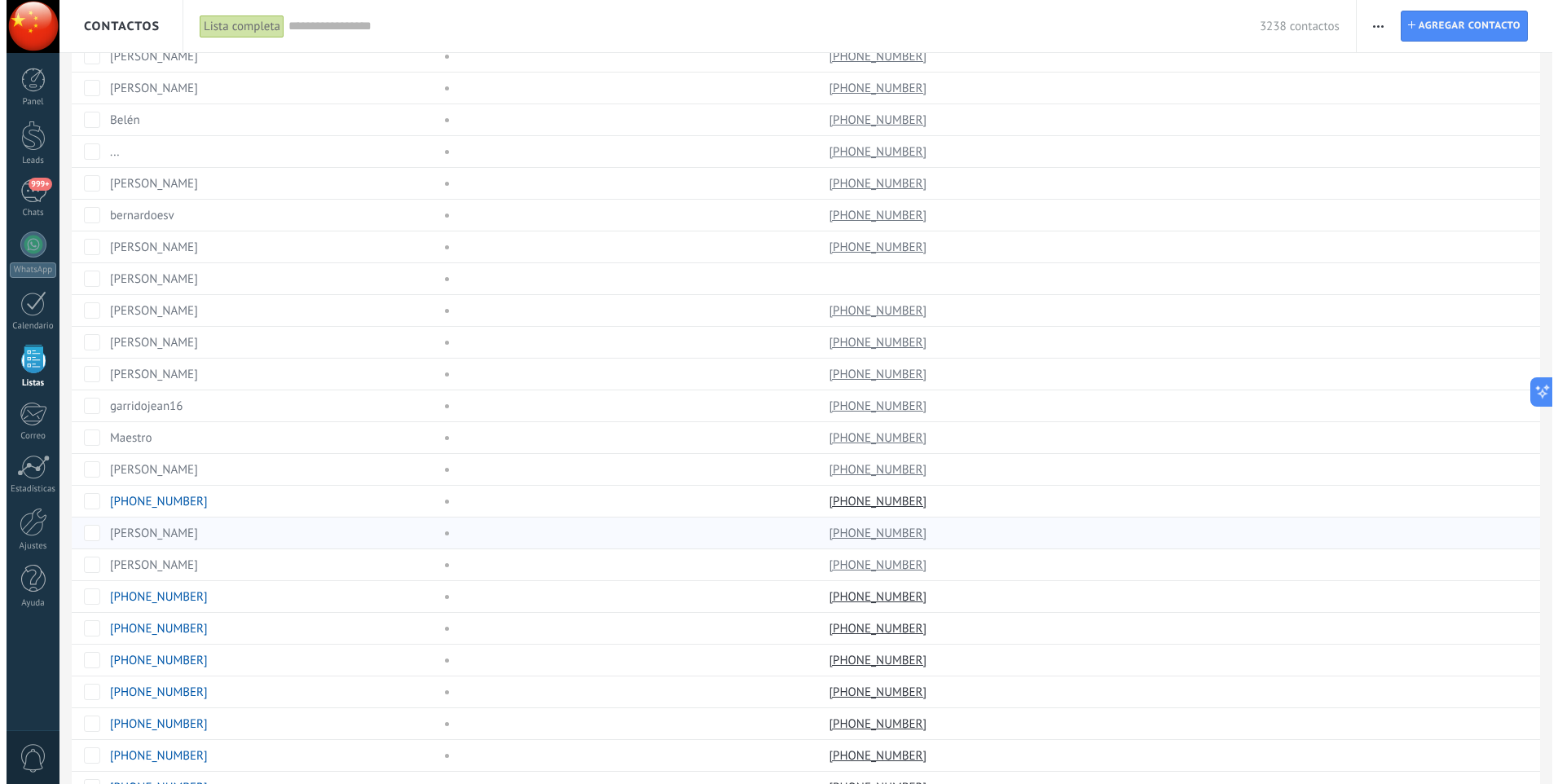
scroll to position [957, 0]
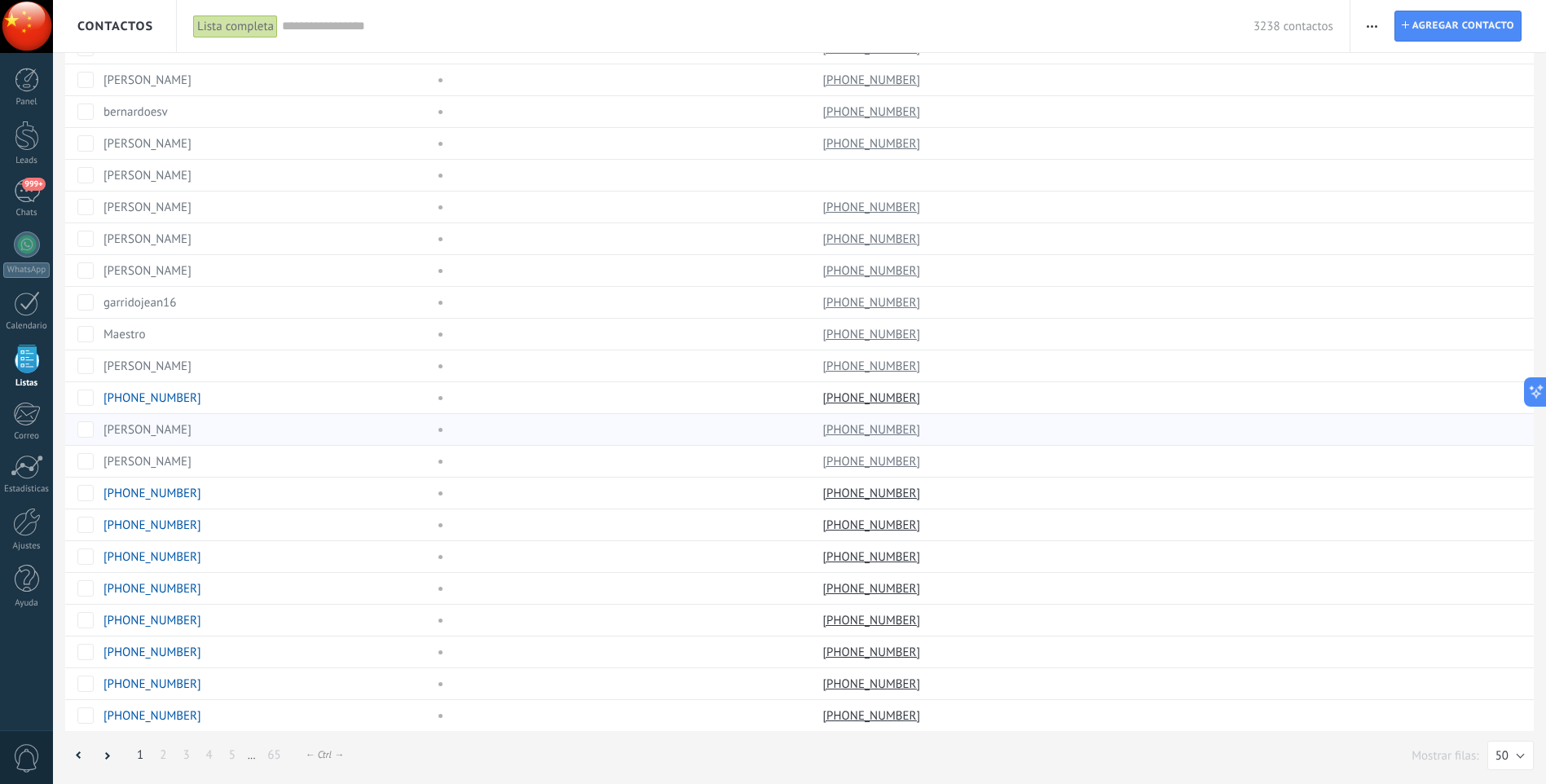
click at [156, 427] on link "[PERSON_NAME]" at bounding box center [148, 429] width 88 height 15
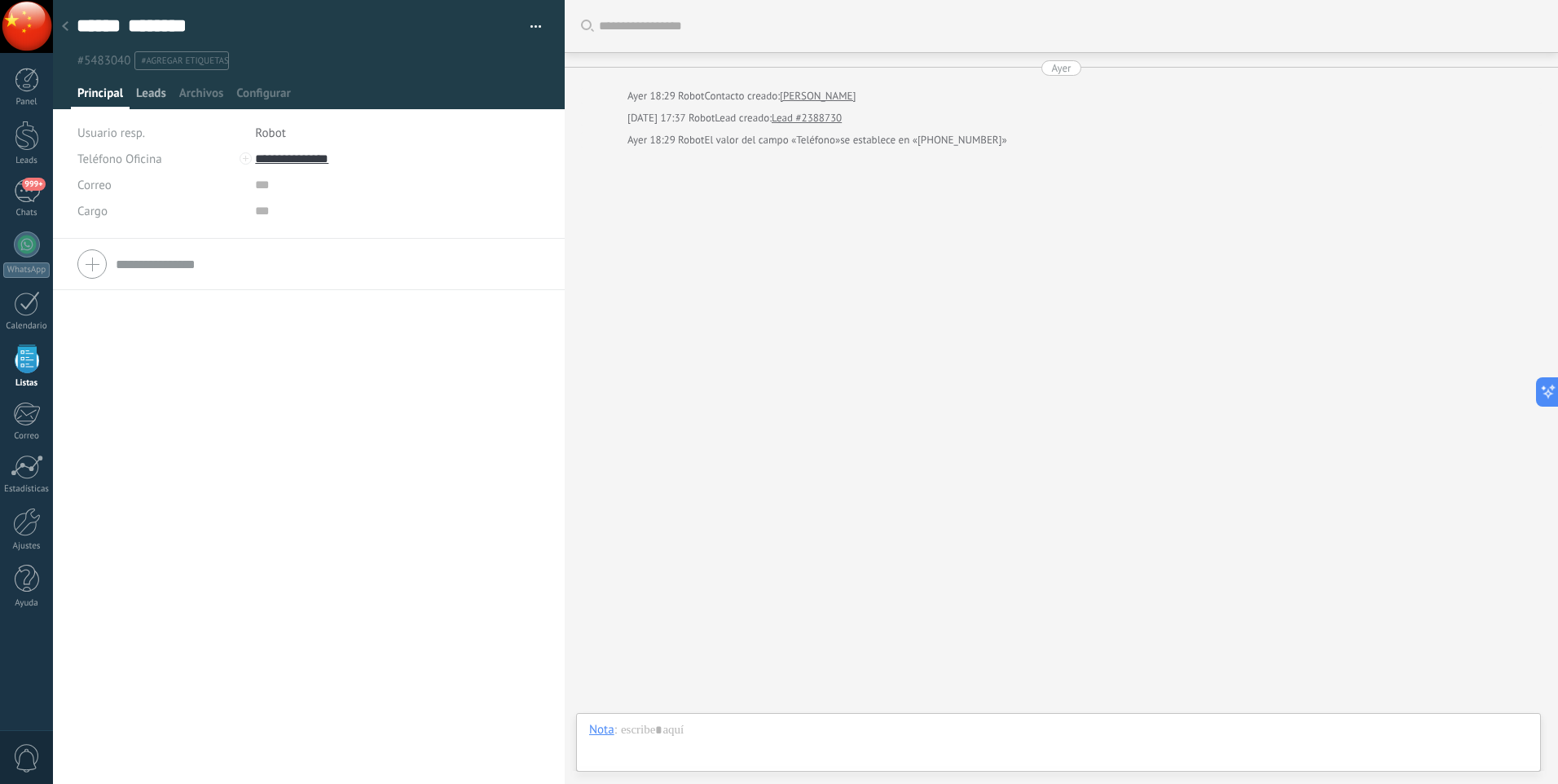
click at [139, 96] on span "Leads" at bounding box center [151, 97] width 30 height 24
click at [116, 155] on div "No hay tareas" at bounding box center [309, 151] width 463 height 14
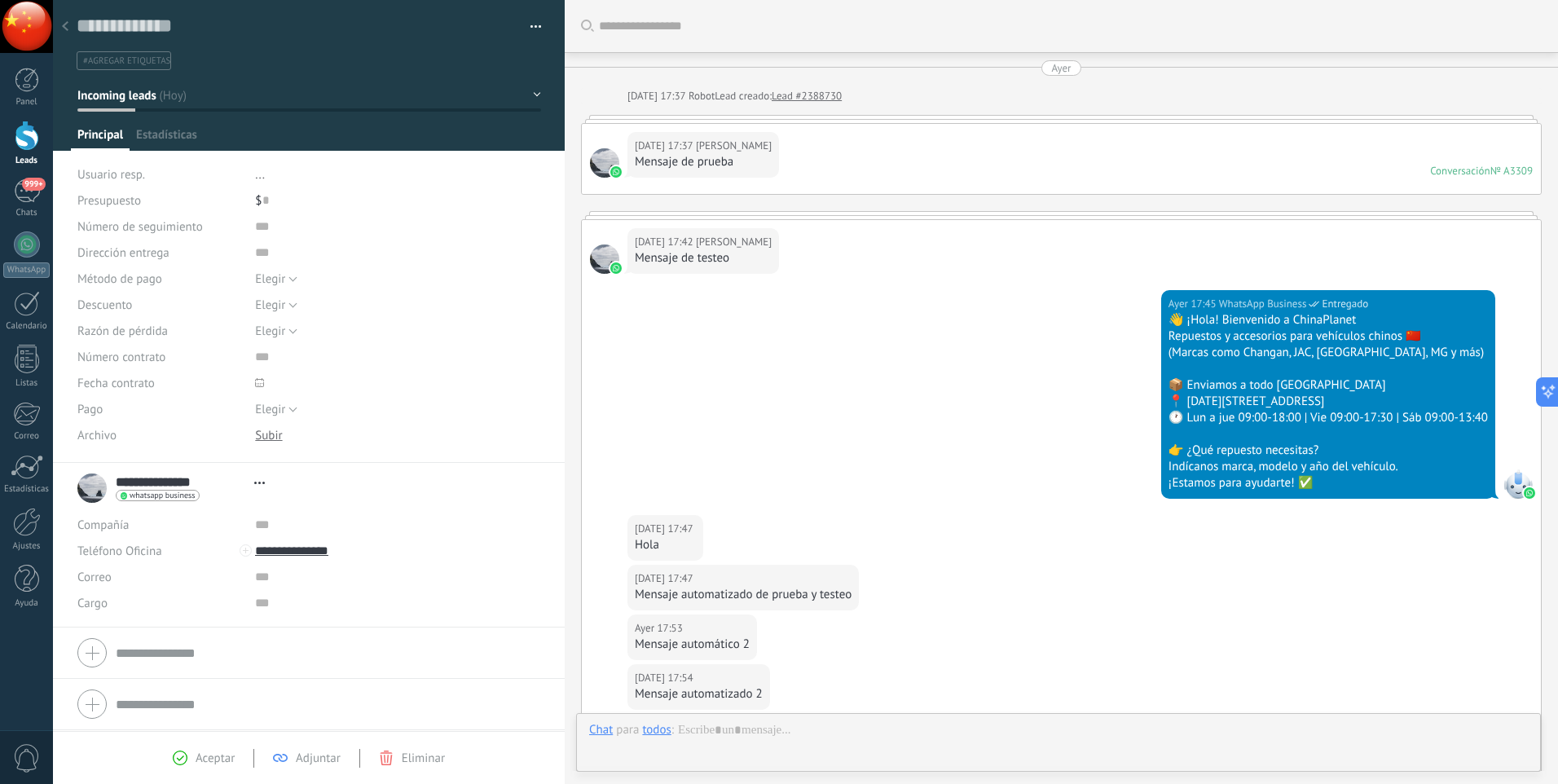
type textarea "**********"
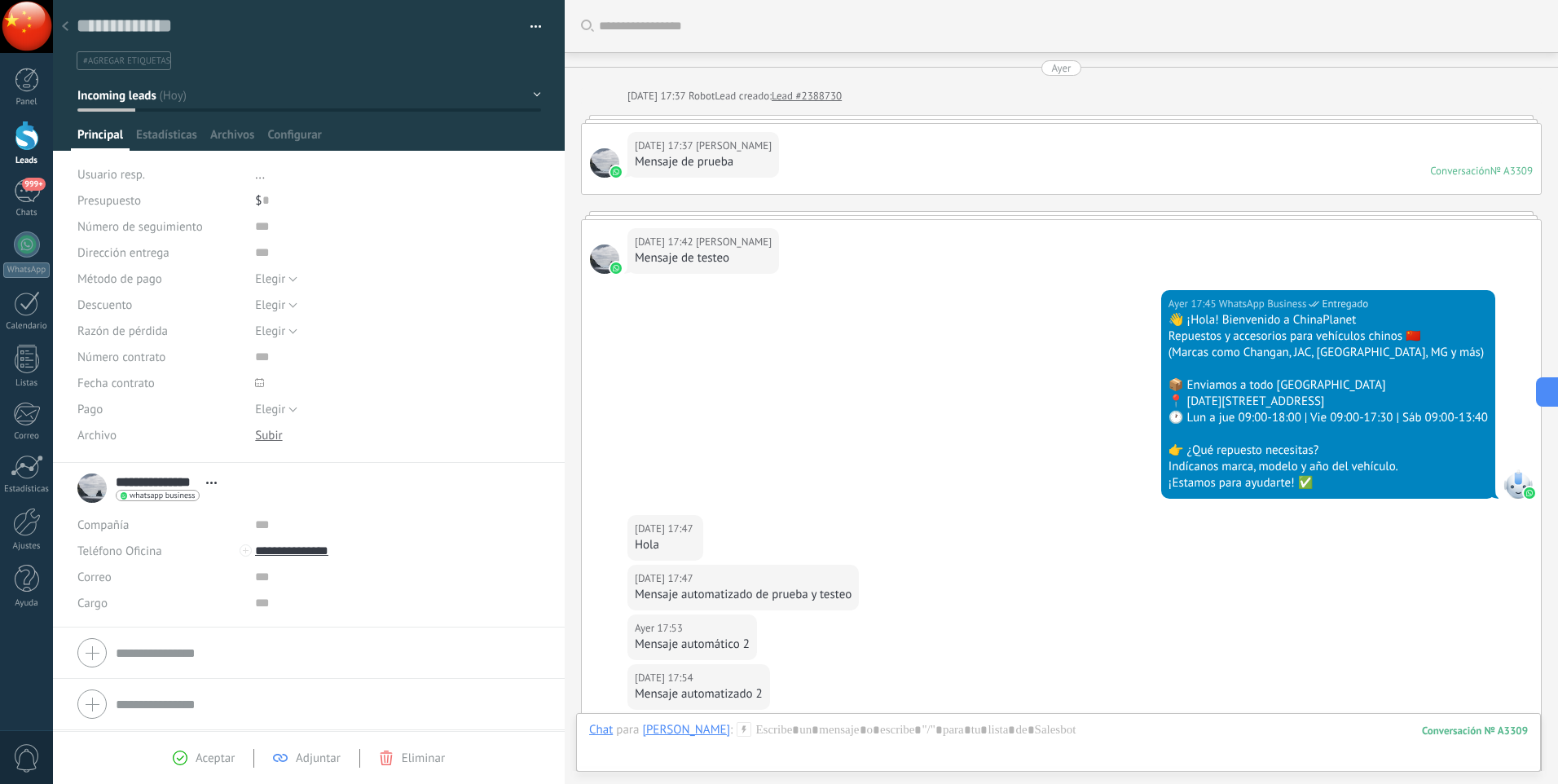
scroll to position [589, 0]
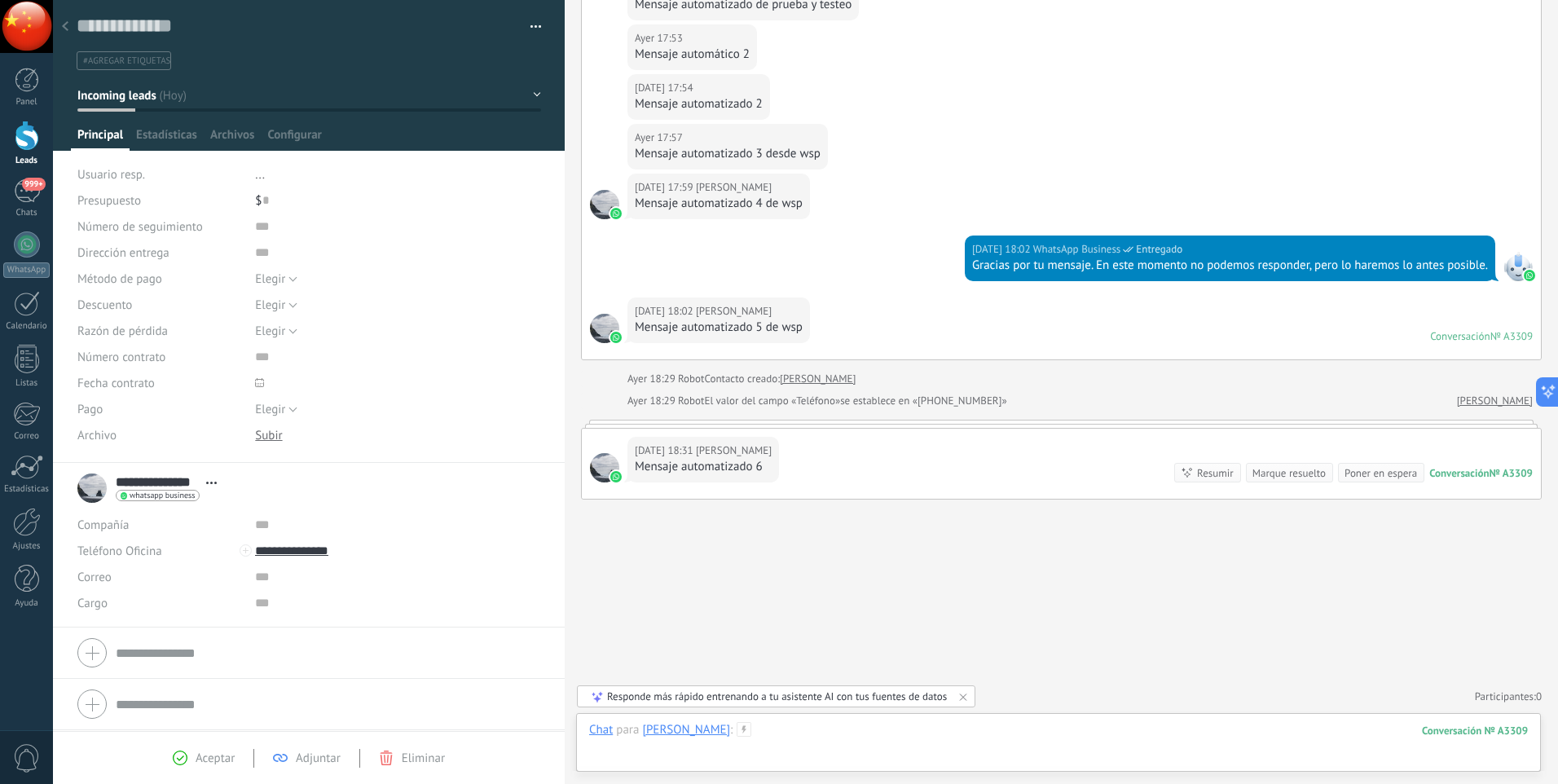
click at [796, 738] on div at bounding box center [1058, 746] width 939 height 49
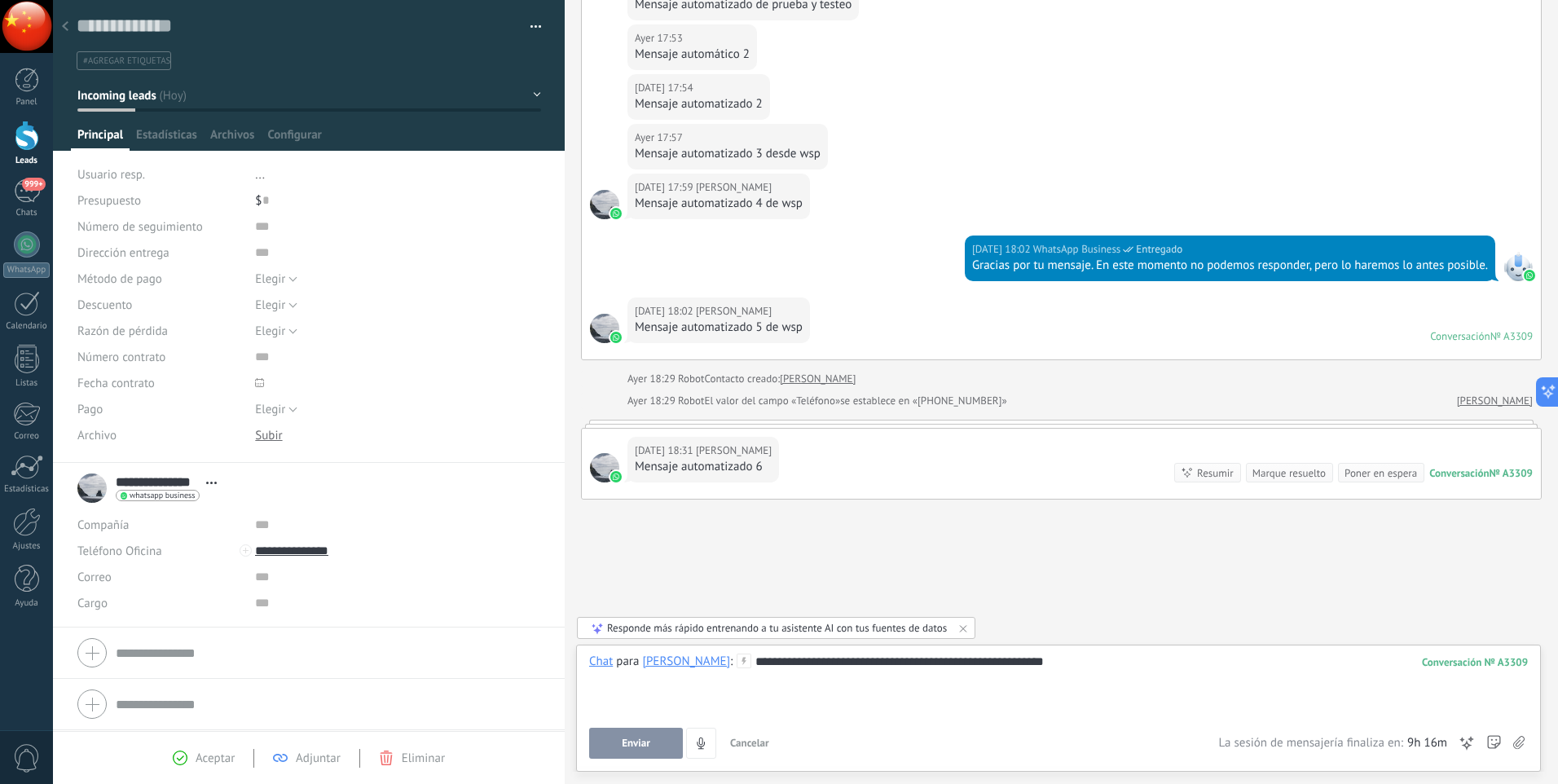
click at [647, 735] on button "Enviar" at bounding box center [637, 743] width 94 height 31
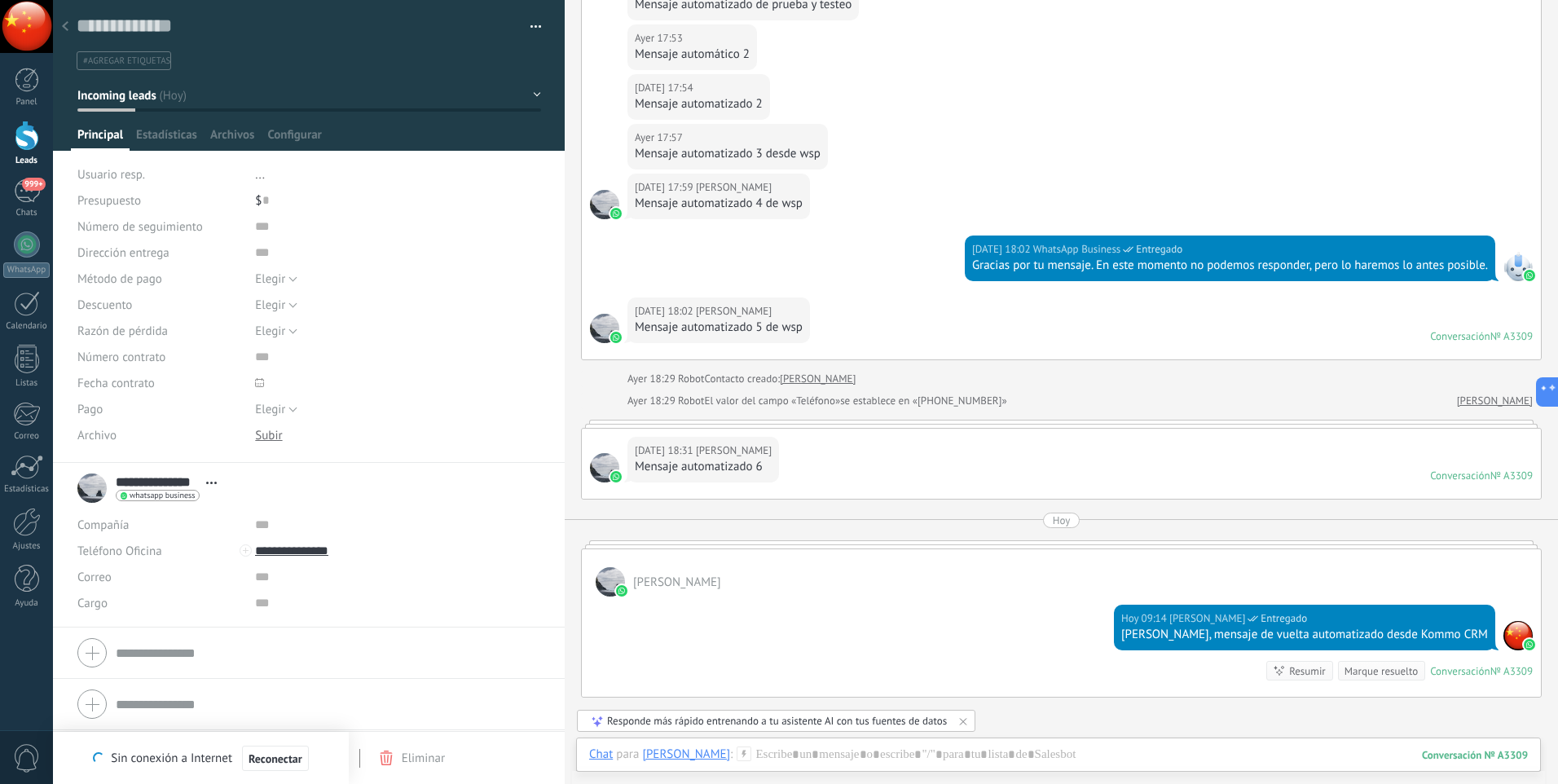
type textarea "*******"
